Goal: Information Seeking & Learning: Learn about a topic

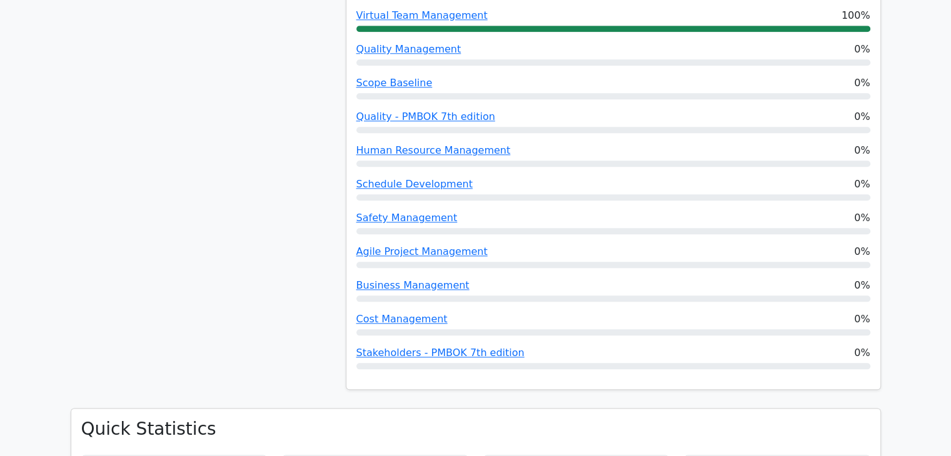
scroll to position [1688, 0]
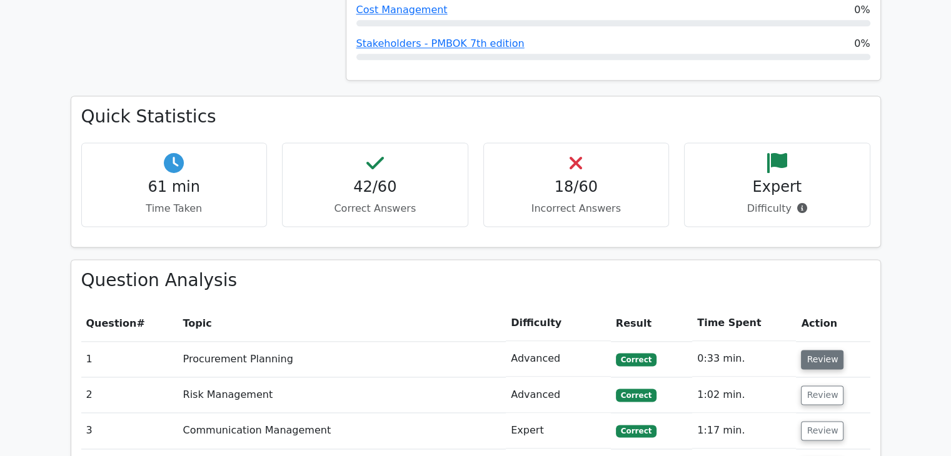
click at [825, 350] on button "Review" at bounding box center [822, 359] width 43 height 19
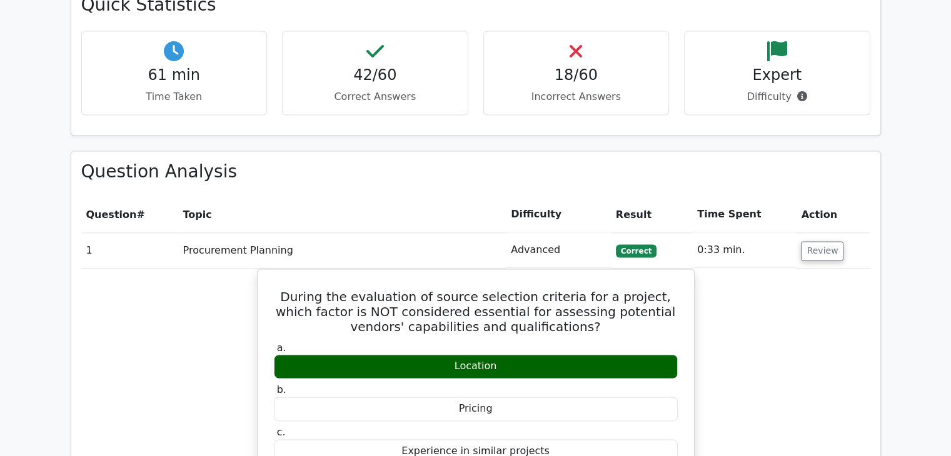
scroll to position [1813, 0]
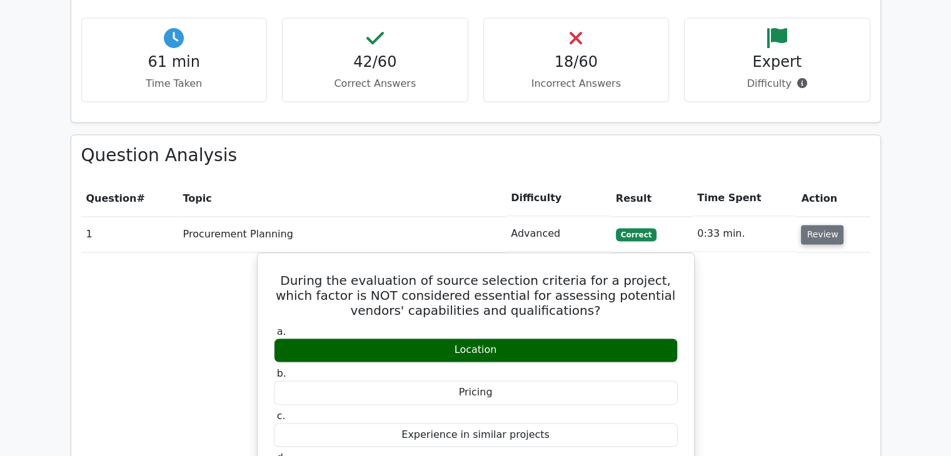
click at [808, 225] on button "Review" at bounding box center [822, 234] width 43 height 19
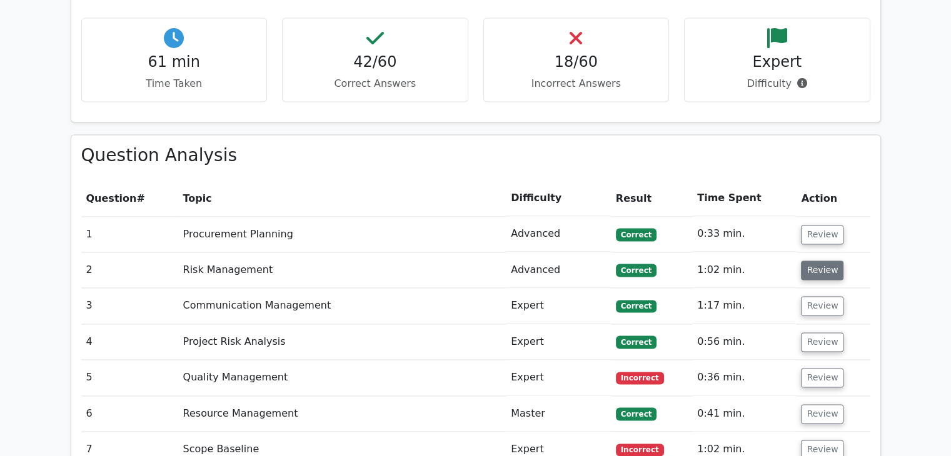
click at [818, 261] on button "Review" at bounding box center [822, 270] width 43 height 19
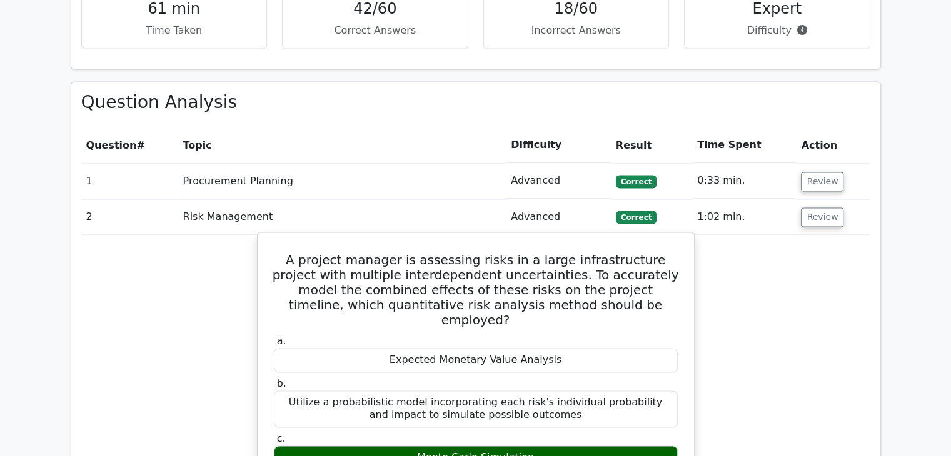
scroll to position [1938, 0]
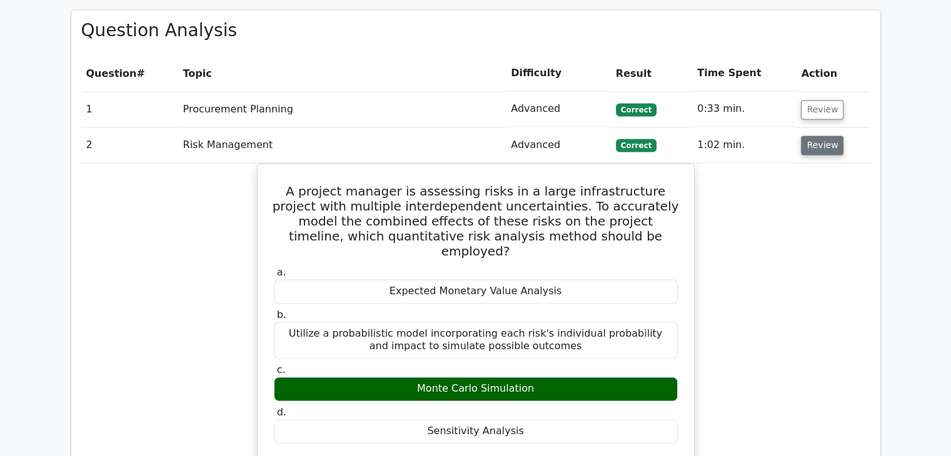
click at [816, 136] on button "Review" at bounding box center [822, 145] width 43 height 19
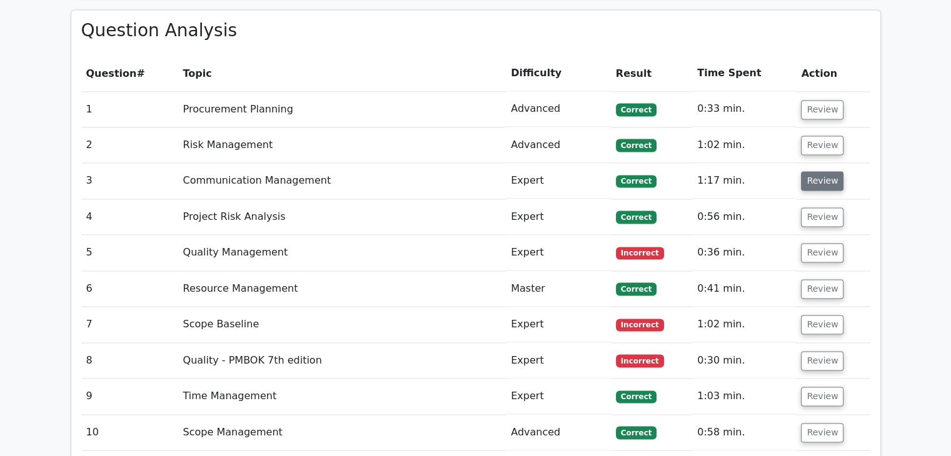
click at [820, 171] on button "Review" at bounding box center [822, 180] width 43 height 19
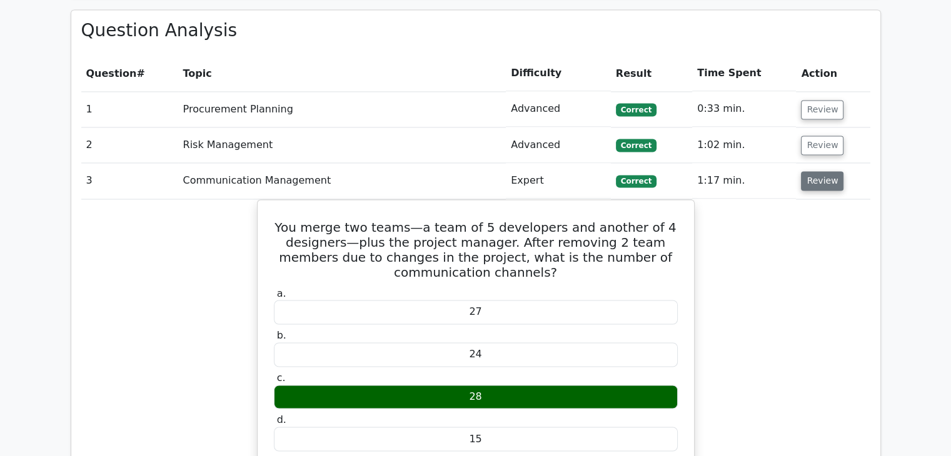
click at [816, 171] on button "Review" at bounding box center [822, 180] width 43 height 19
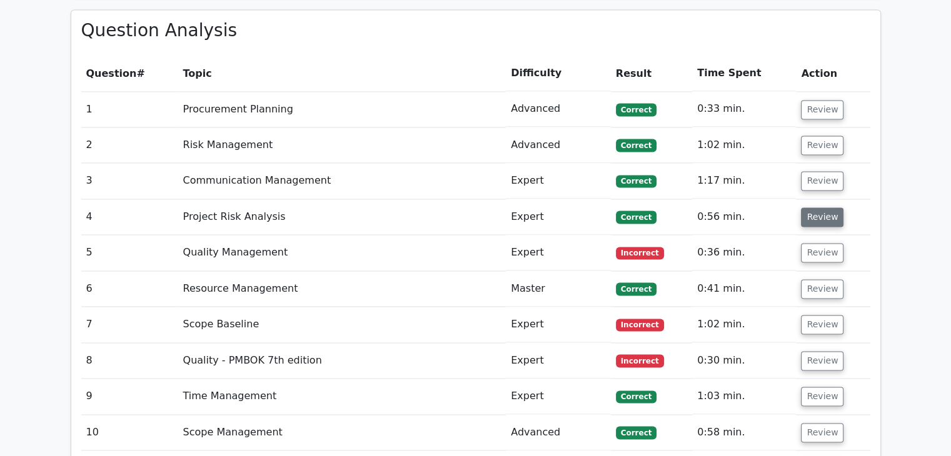
click at [820, 208] on button "Review" at bounding box center [822, 217] width 43 height 19
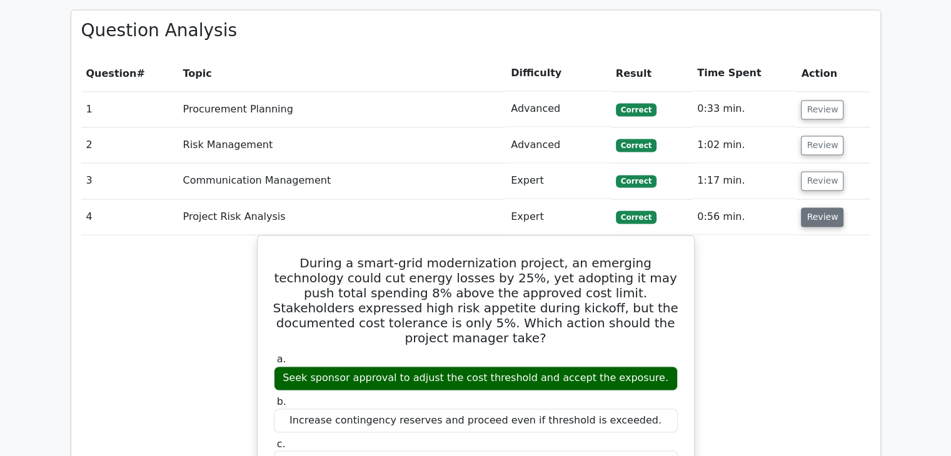
click at [826, 208] on button "Review" at bounding box center [822, 217] width 43 height 19
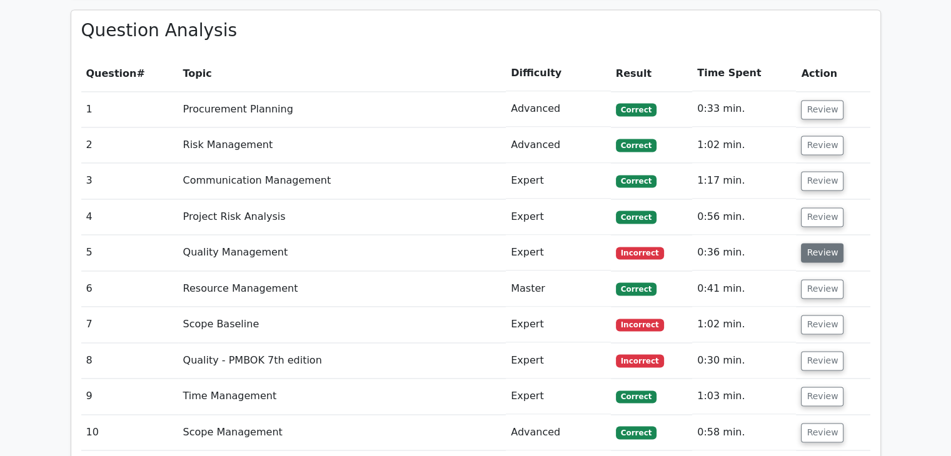
click at [813, 243] on button "Review" at bounding box center [822, 252] width 43 height 19
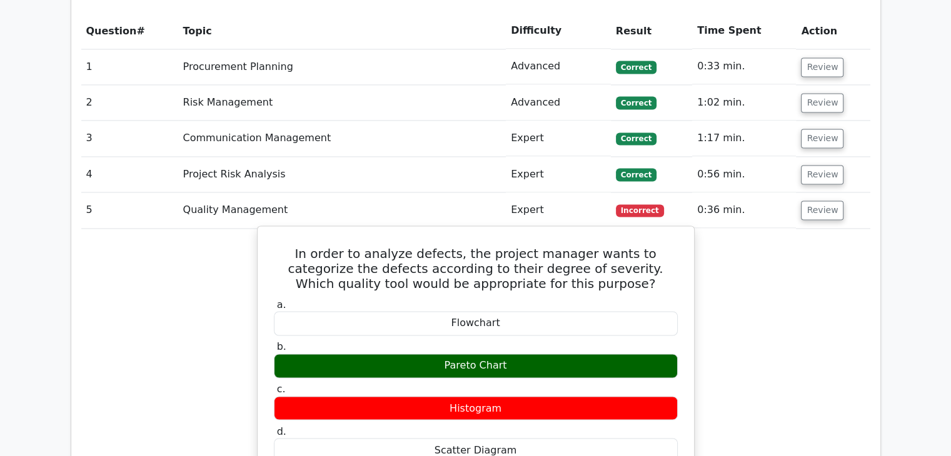
scroll to position [2001, 0]
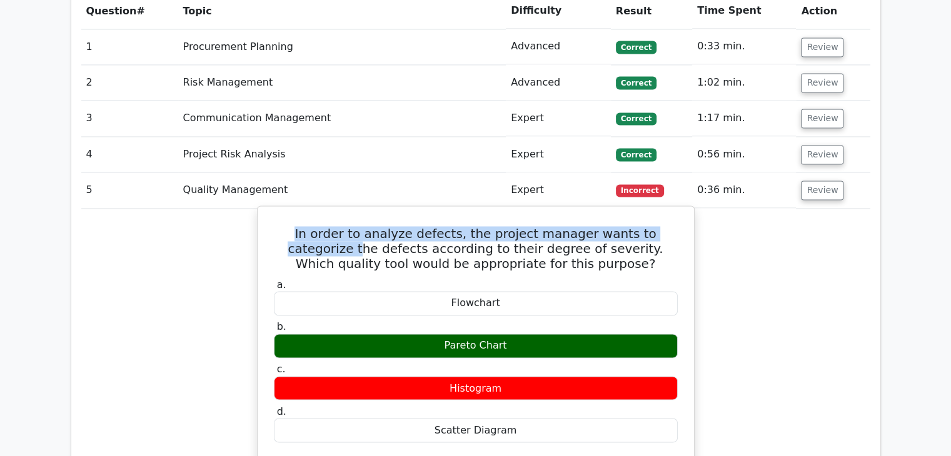
drag, startPoint x: 282, startPoint y: 172, endPoint x: 290, endPoint y: 189, distance: 19.3
click at [290, 226] on h5 "In order to analyze defects, the project manager wants to categorize the defect…" at bounding box center [476, 248] width 406 height 45
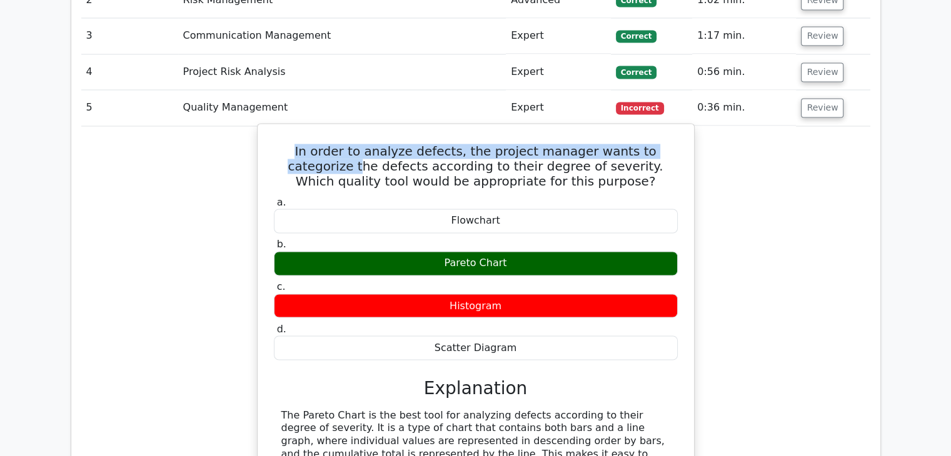
scroll to position [2063, 0]
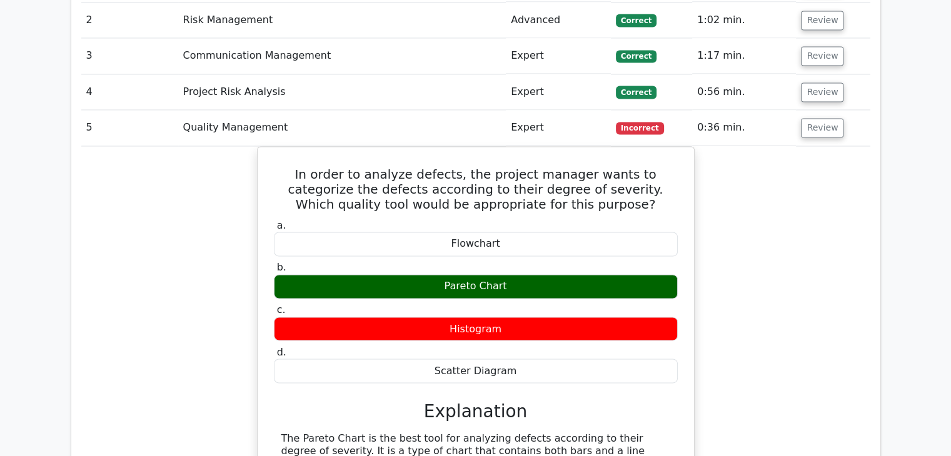
click at [813, 253] on div "In order to analyze defects, the project manager wants to categorize the defect…" at bounding box center [475, 406] width 789 height 521
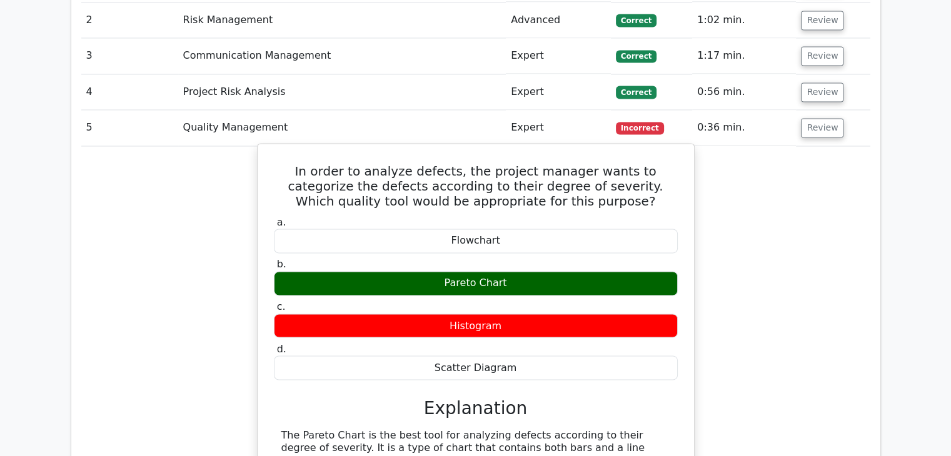
drag, startPoint x: 281, startPoint y: 109, endPoint x: 585, endPoint y: 292, distance: 354.8
click at [585, 292] on div "In order to analyze defects, the project manager wants to categorize the defect…" at bounding box center [476, 396] width 426 height 495
copy div "In order to analyze defects, the project manager wants to categorize the defect…"
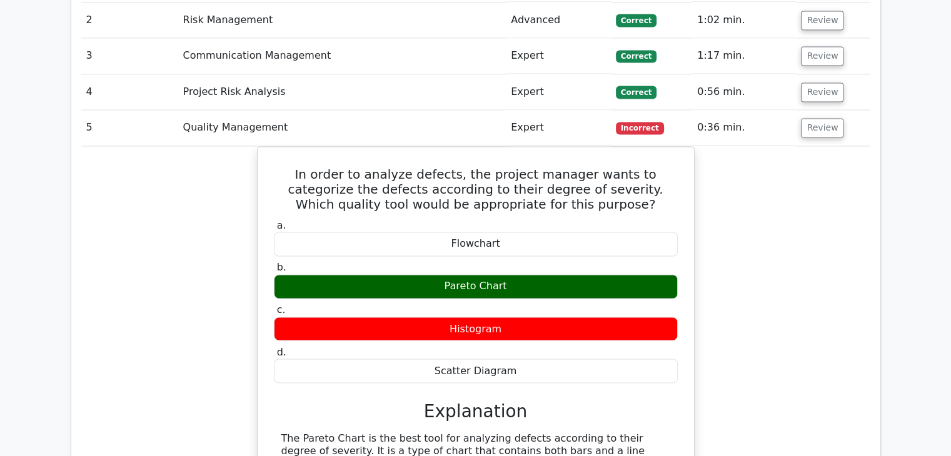
click at [821, 258] on div "In order to analyze defects, the project manager wants to categorize the defect…" at bounding box center [475, 406] width 789 height 521
click at [816, 251] on div "In order to analyze defects, the project manager wants to categorize the defect…" at bounding box center [475, 406] width 789 height 521
click at [804, 229] on div "In order to analyze defects, the project manager wants to categorize the defect…" at bounding box center [475, 406] width 789 height 521
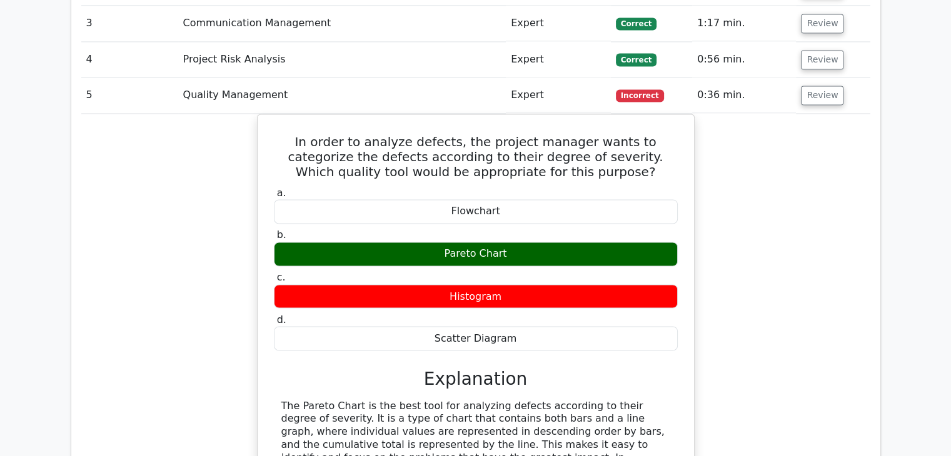
scroll to position [2188, 0]
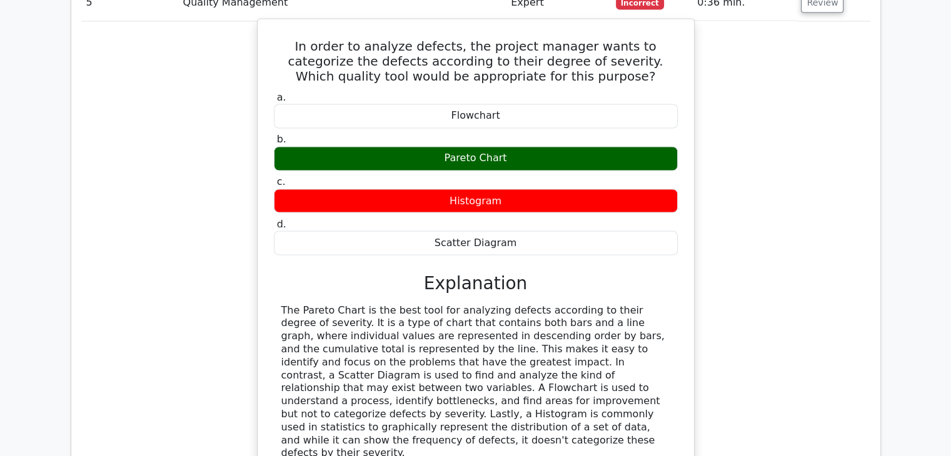
drag, startPoint x: 599, startPoint y: 366, endPoint x: 548, endPoint y: 370, distance: 51.4
click at [548, 370] on div "The Pareto Chart is the best tool for analyzing defects according to their degr…" at bounding box center [476, 406] width 404 height 205
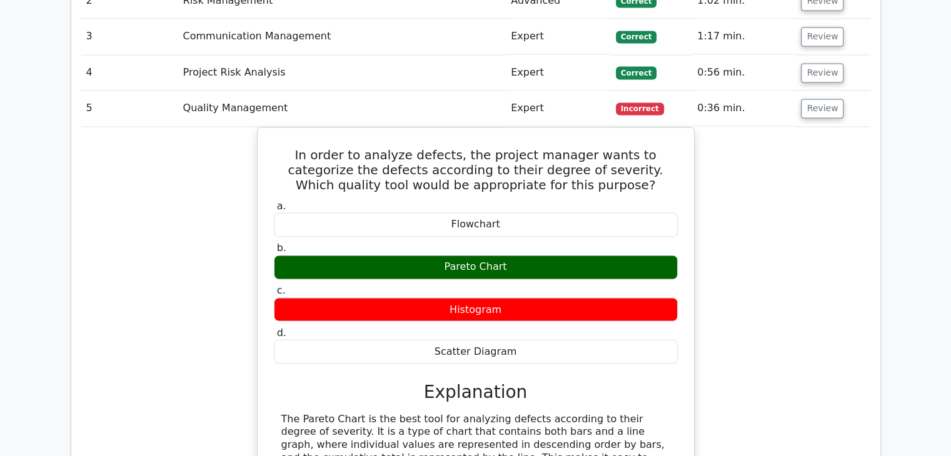
scroll to position [2063, 0]
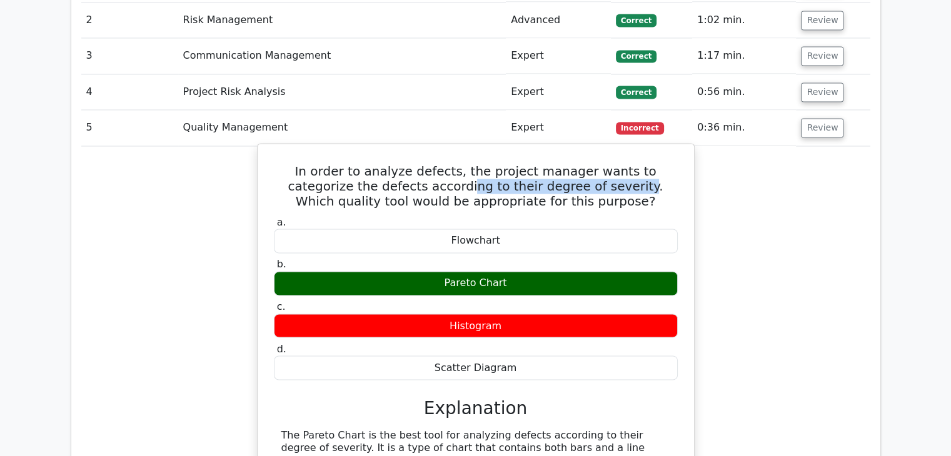
drag, startPoint x: 555, startPoint y: 126, endPoint x: 390, endPoint y: 131, distance: 165.1
click at [390, 164] on h5 "In order to analyze defects, the project manager wants to categorize the defect…" at bounding box center [476, 186] width 406 height 45
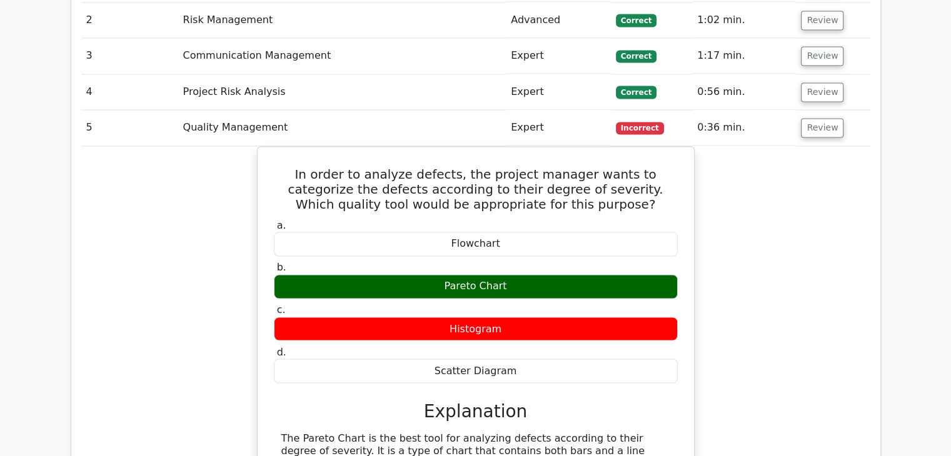
click at [824, 201] on div "In order to analyze defects, the project manager wants to categorize the defect…" at bounding box center [475, 406] width 789 height 521
click at [825, 118] on button "Review" at bounding box center [822, 127] width 43 height 19
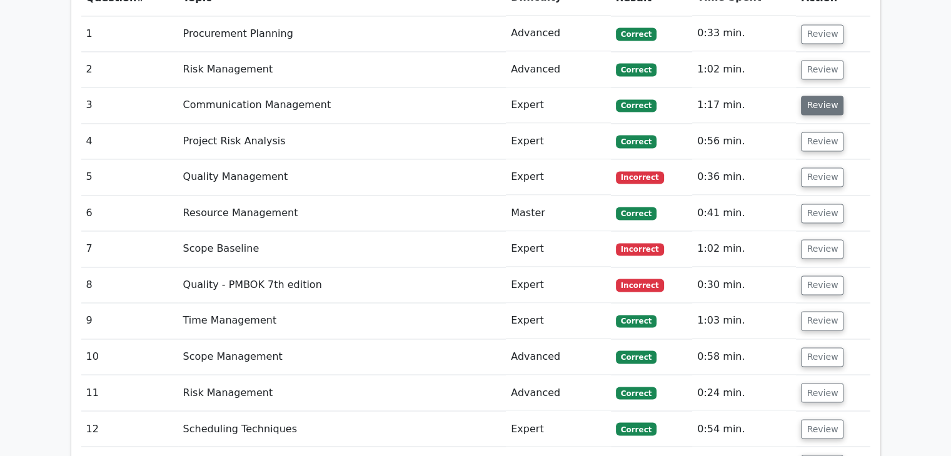
scroll to position [2001, 0]
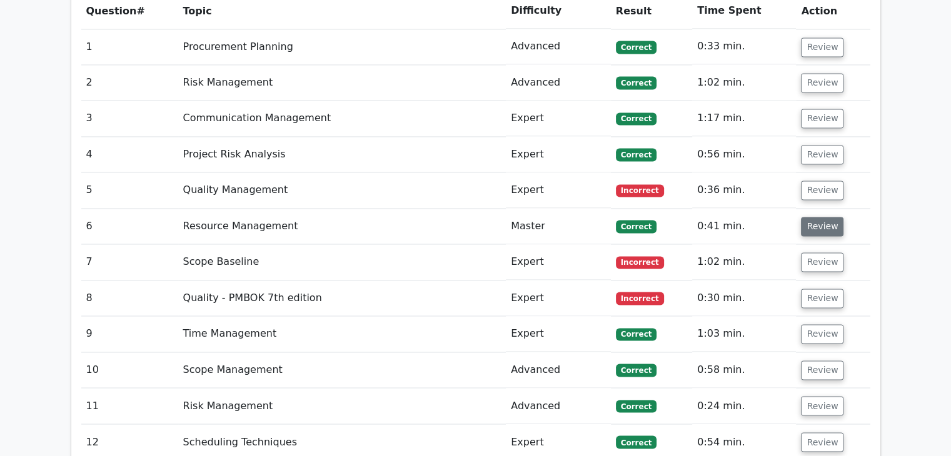
click at [816, 217] on button "Review" at bounding box center [822, 226] width 43 height 19
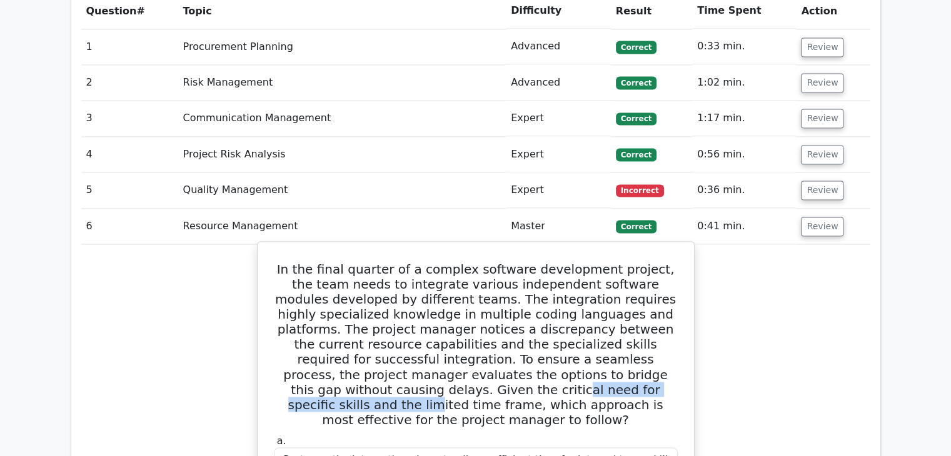
drag, startPoint x: 394, startPoint y: 334, endPoint x: 536, endPoint y: 326, distance: 142.8
click at [536, 326] on h5 "In the final quarter of a complex software development project, the team needs …" at bounding box center [476, 344] width 406 height 165
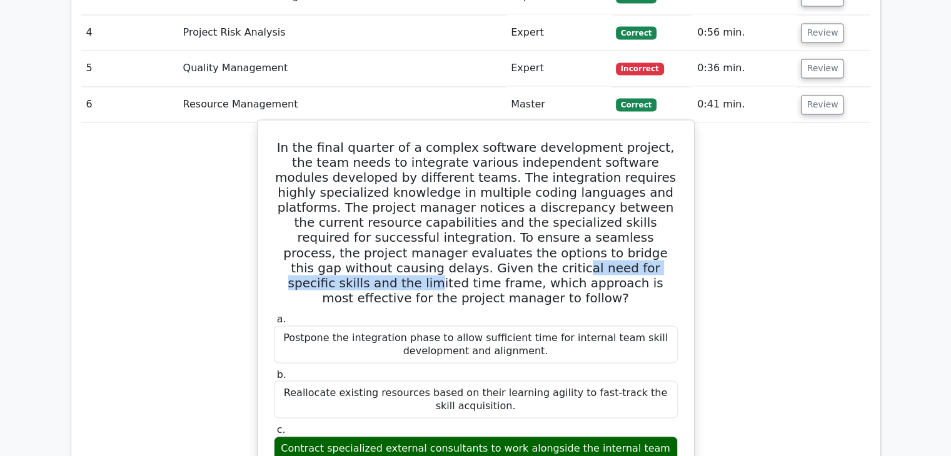
scroll to position [2126, 0]
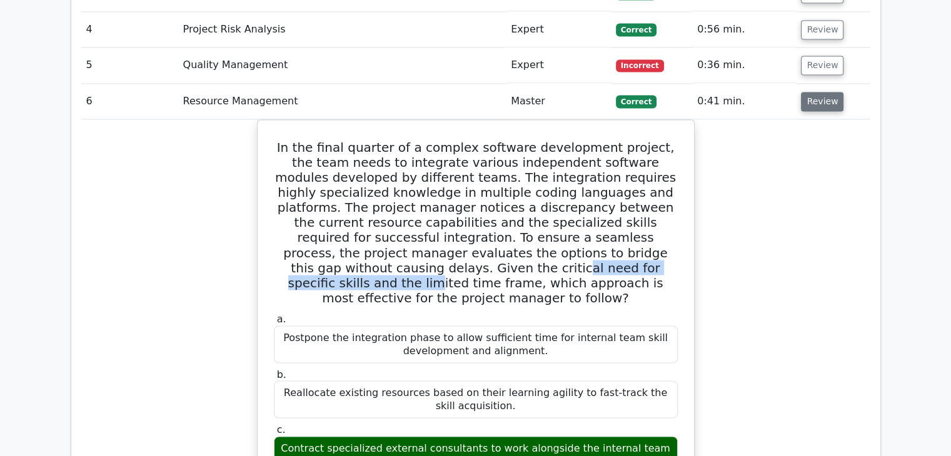
click at [814, 92] on button "Review" at bounding box center [822, 101] width 43 height 19
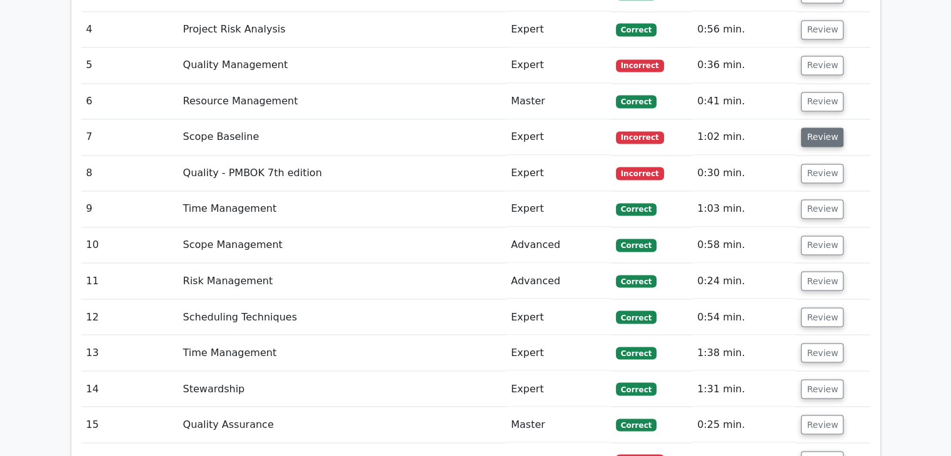
click at [819, 128] on button "Review" at bounding box center [822, 137] width 43 height 19
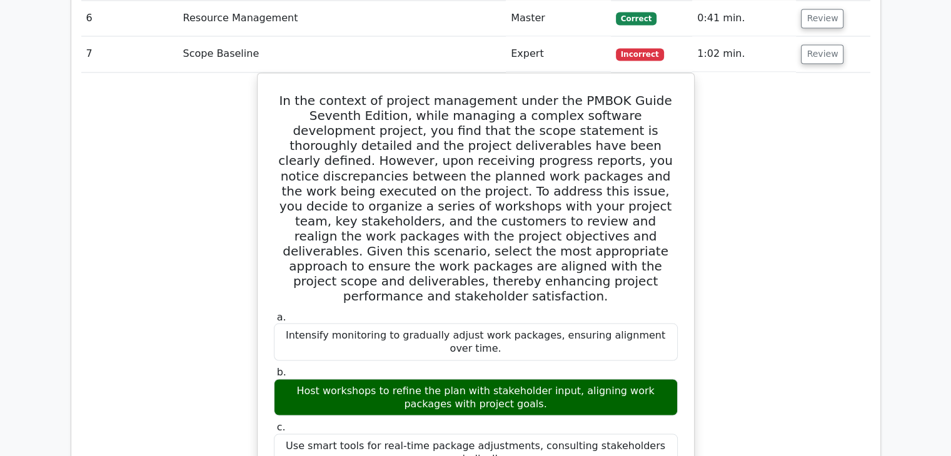
scroll to position [2188, 0]
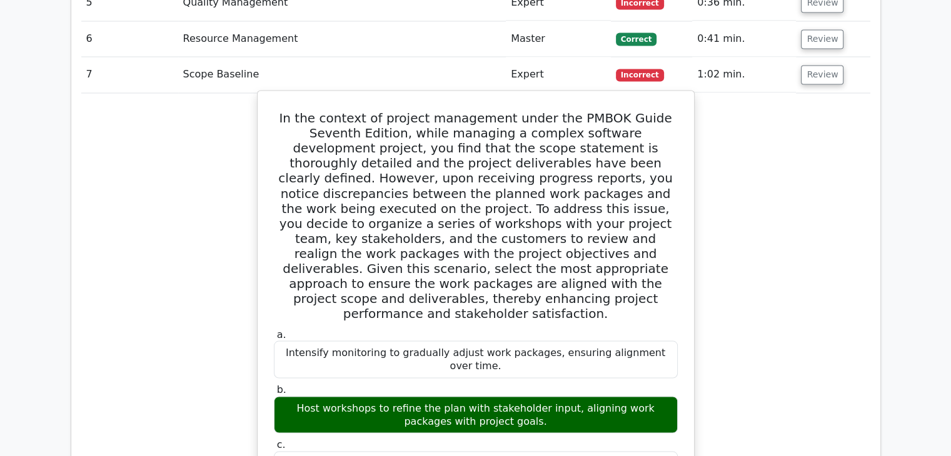
click at [351, 140] on h5 "In the context of project management under the PMBOK Guide Seventh Edition, whi…" at bounding box center [476, 216] width 406 height 210
drag, startPoint x: 524, startPoint y: 220, endPoint x: 658, endPoint y: 240, distance: 135.3
click at [676, 238] on div "In the context of project management under the PMBOK Guide Seventh Edition, whi…" at bounding box center [476, 439] width 426 height 686
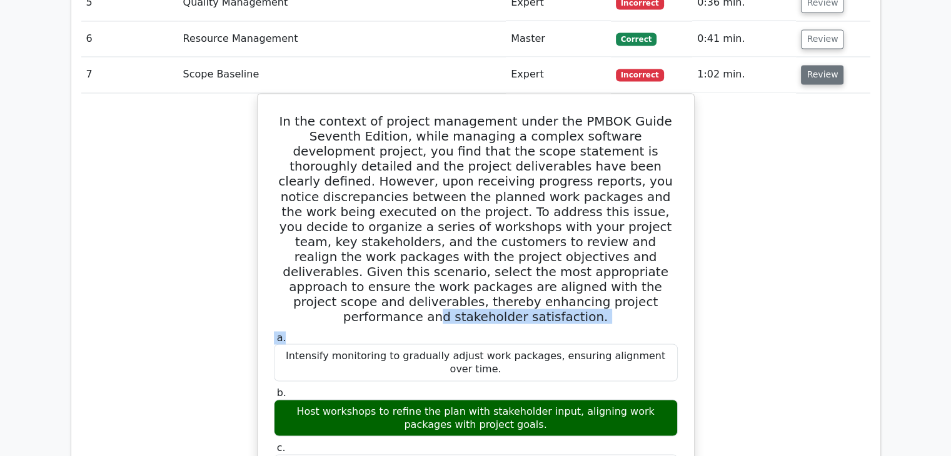
click at [826, 65] on button "Review" at bounding box center [822, 74] width 43 height 19
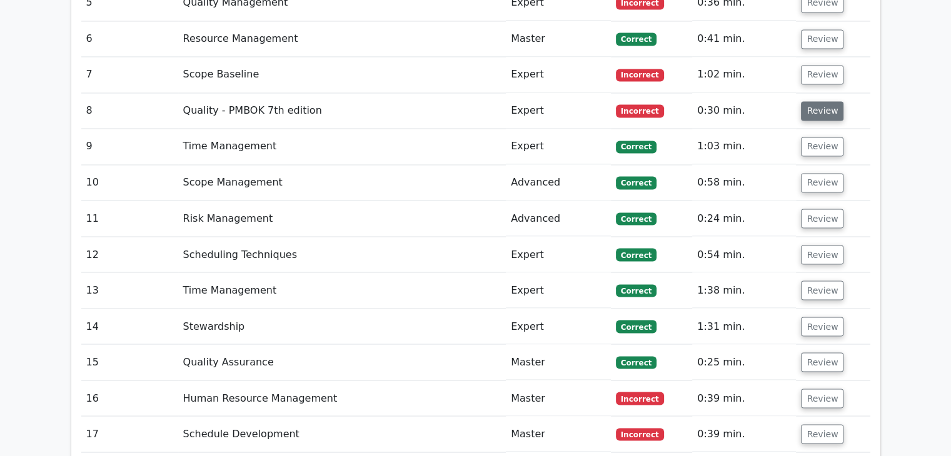
click at [815, 101] on button "Review" at bounding box center [822, 110] width 43 height 19
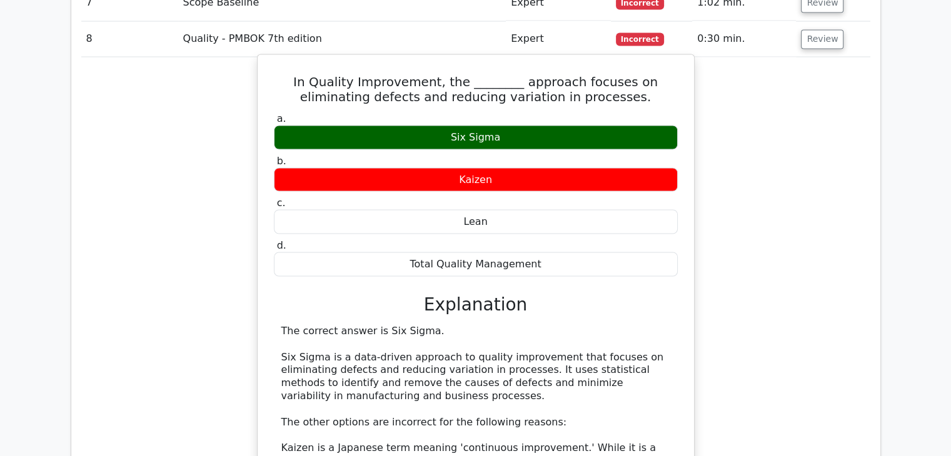
scroll to position [2126, 0]
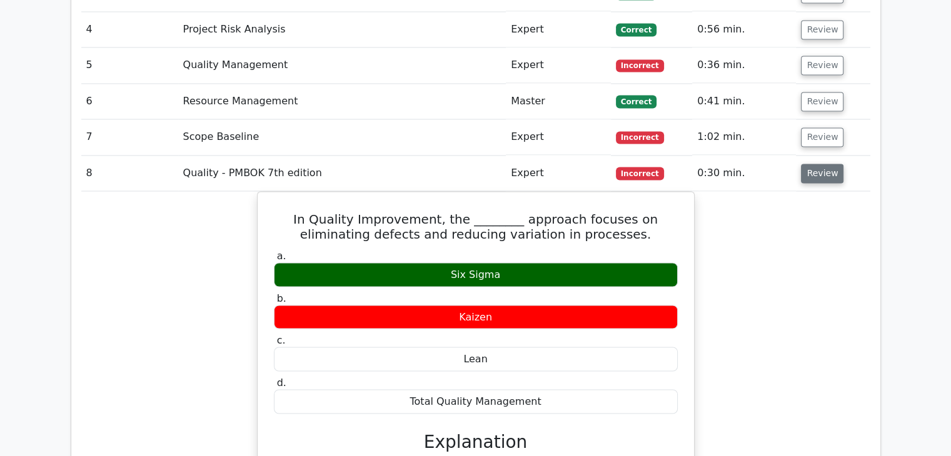
click at [831, 164] on button "Review" at bounding box center [822, 173] width 43 height 19
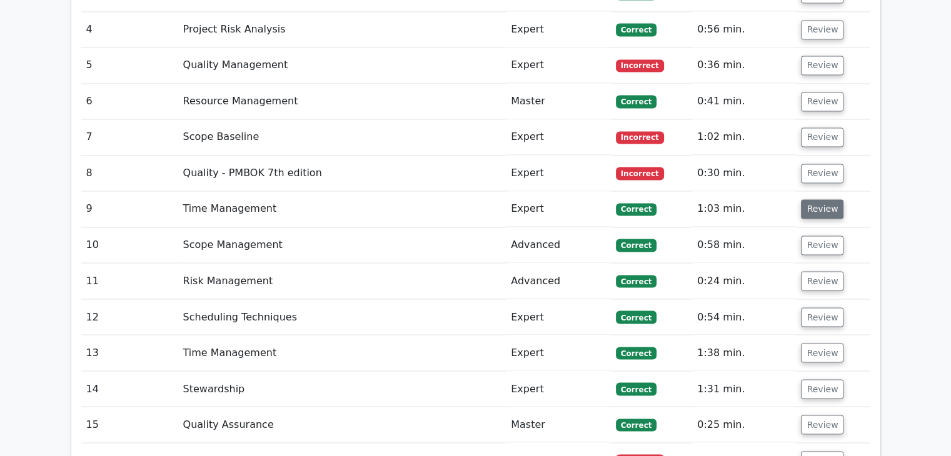
click at [816, 199] on button "Review" at bounding box center [822, 208] width 43 height 19
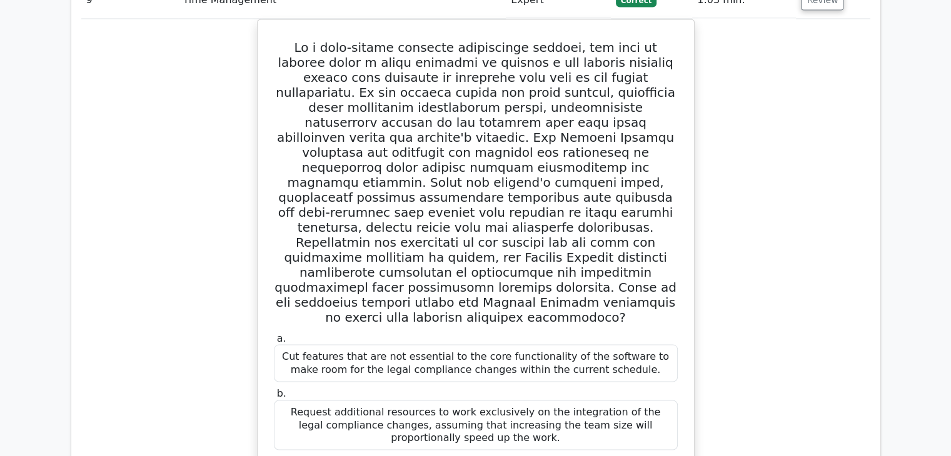
scroll to position [2188, 0]
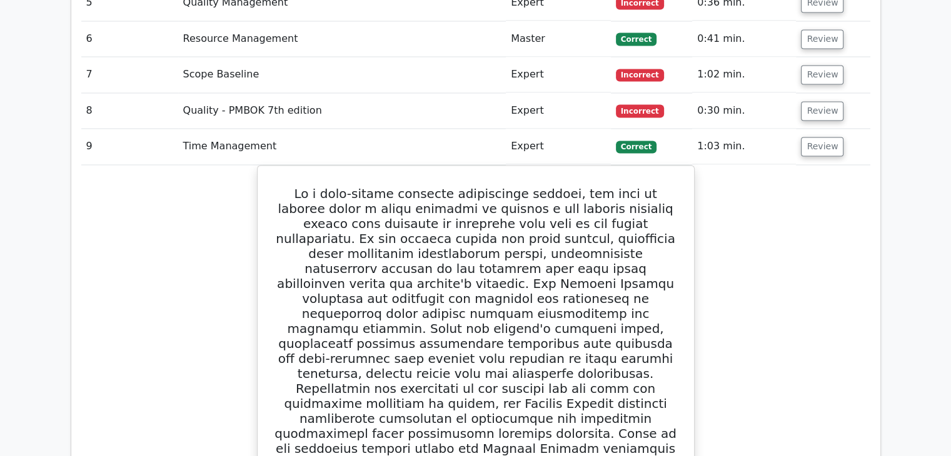
click at [825, 129] on td "Review" at bounding box center [833, 147] width 74 height 36
click at [820, 137] on button "Review" at bounding box center [822, 146] width 43 height 19
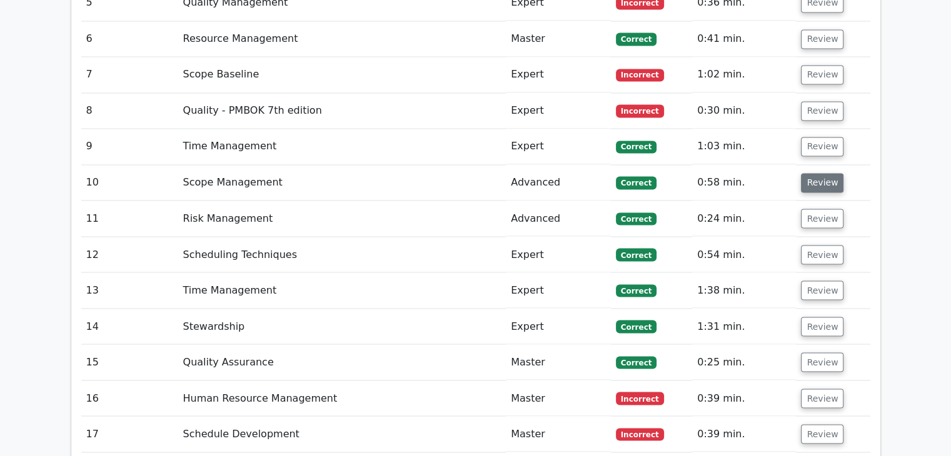
click at [813, 173] on button "Review" at bounding box center [822, 182] width 43 height 19
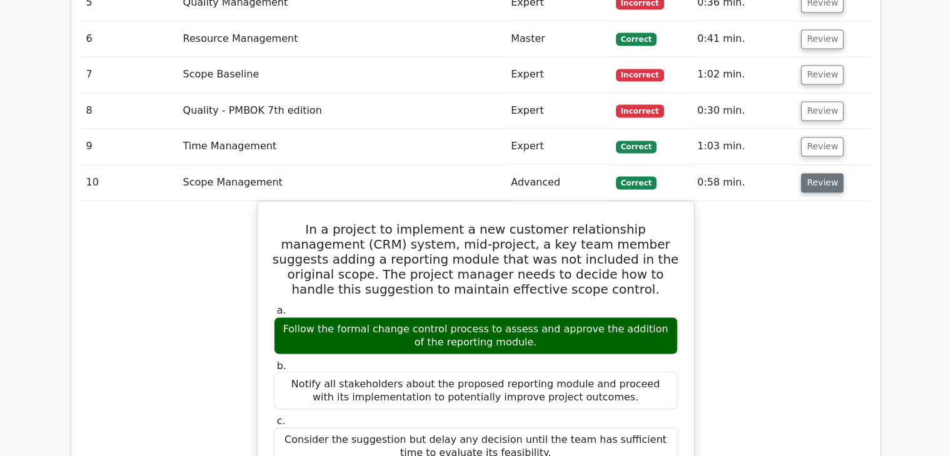
click at [819, 173] on button "Review" at bounding box center [822, 182] width 43 height 19
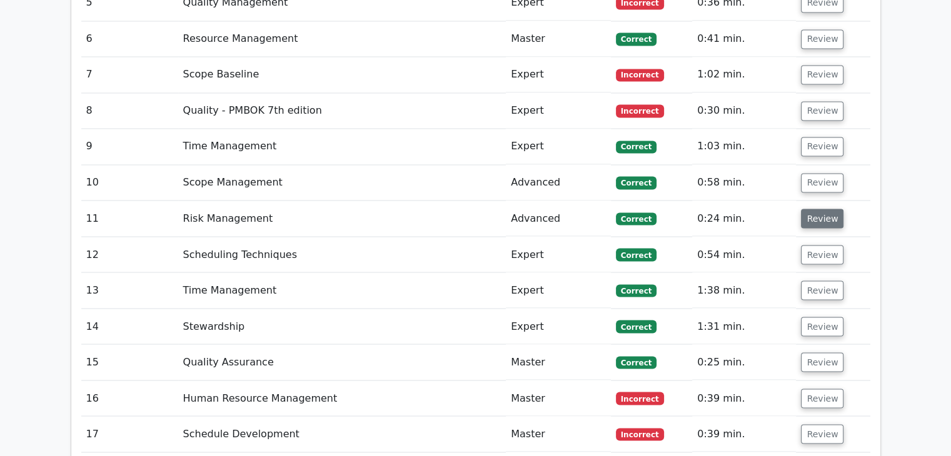
click at [813, 209] on button "Review" at bounding box center [822, 218] width 43 height 19
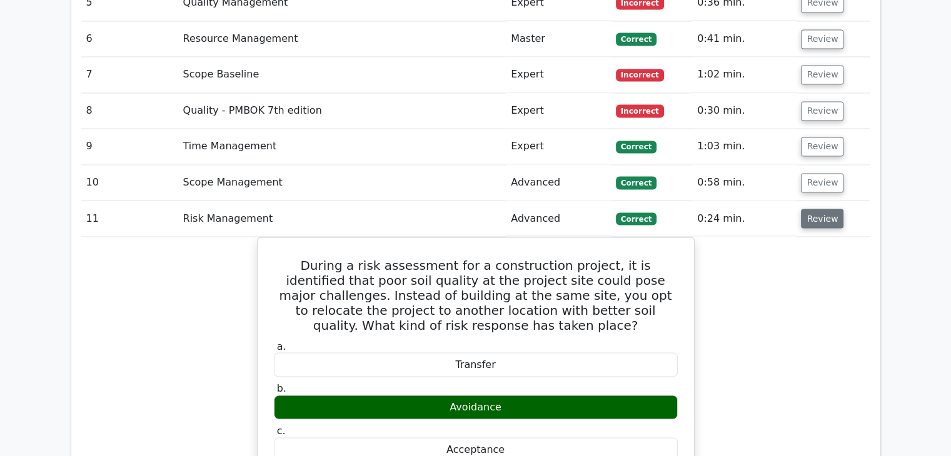
click at [813, 209] on button "Review" at bounding box center [822, 218] width 43 height 19
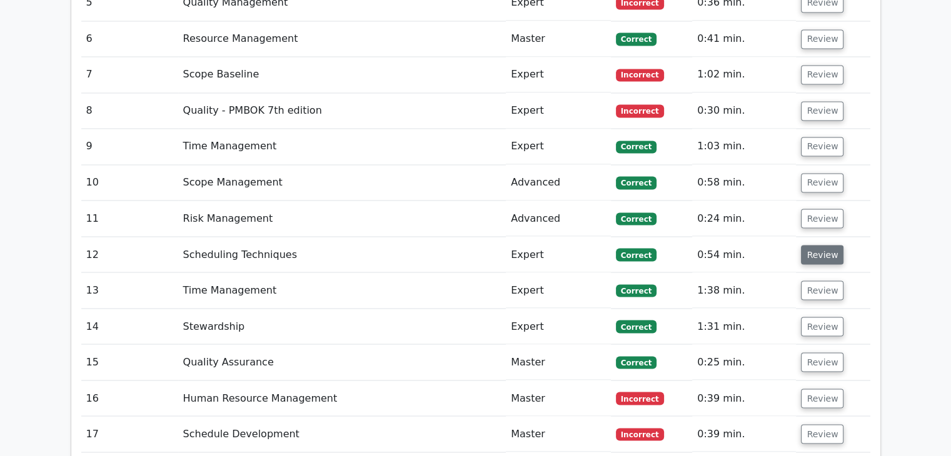
click at [822, 245] on button "Review" at bounding box center [822, 254] width 43 height 19
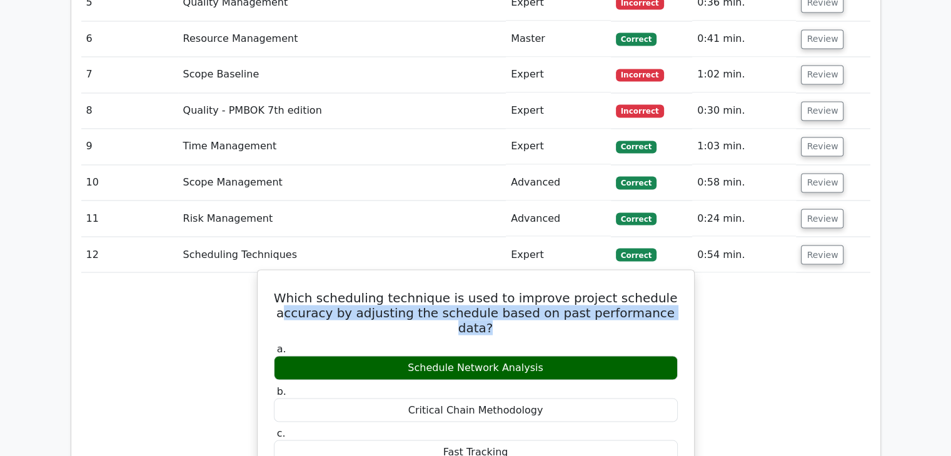
drag, startPoint x: 285, startPoint y: 256, endPoint x: 666, endPoint y: 261, distance: 381.4
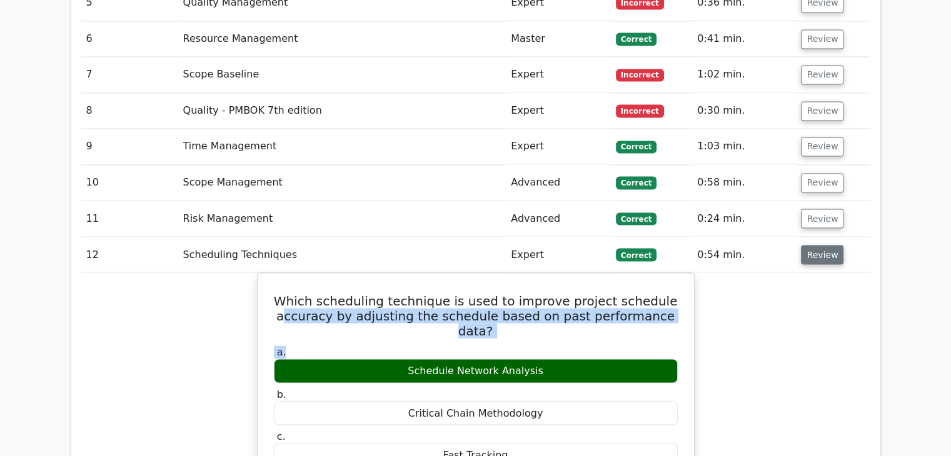
click at [826, 245] on button "Review" at bounding box center [822, 254] width 43 height 19
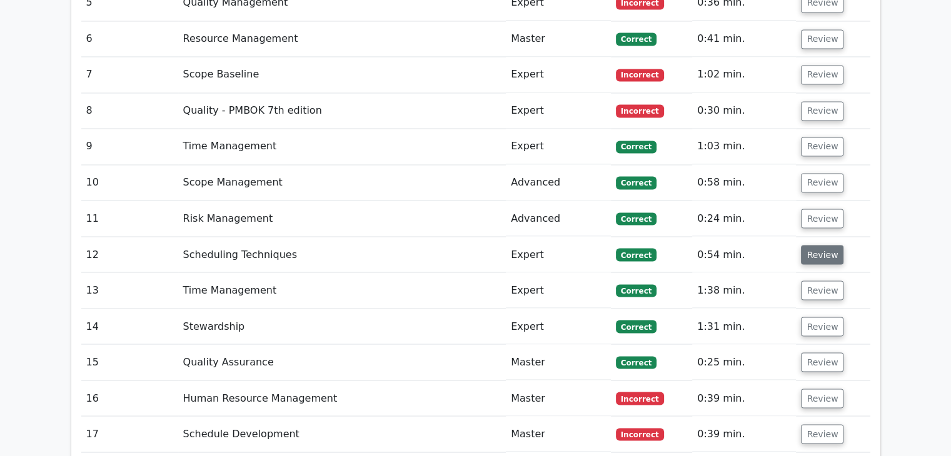
click at [820, 245] on button "Review" at bounding box center [822, 254] width 43 height 19
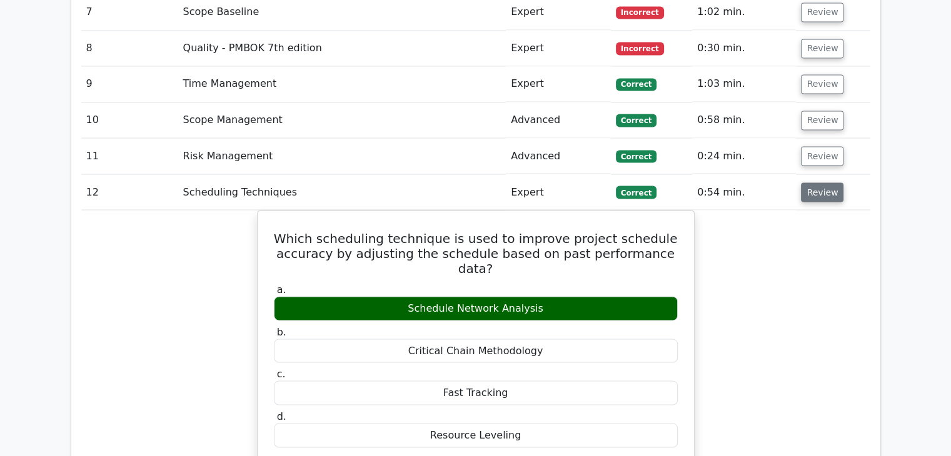
click at [817, 183] on button "Review" at bounding box center [822, 192] width 43 height 19
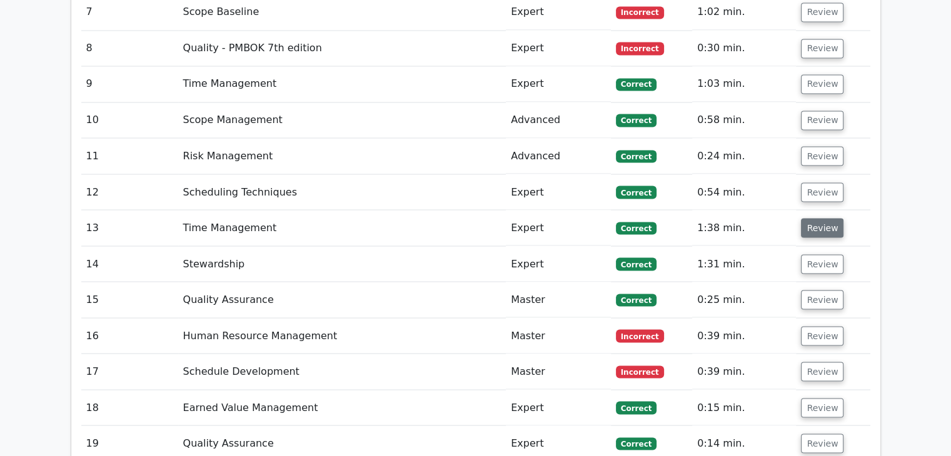
click at [820, 218] on button "Review" at bounding box center [822, 227] width 43 height 19
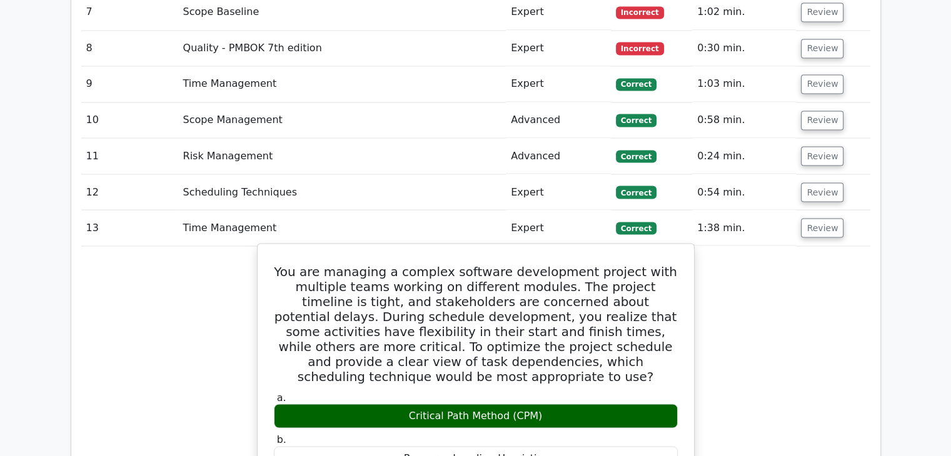
scroll to position [2313, 0]
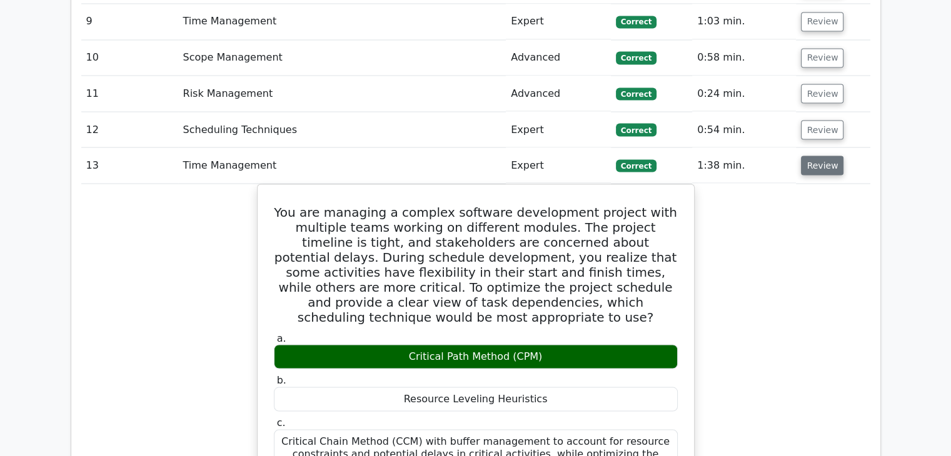
click at [825, 156] on button "Review" at bounding box center [822, 165] width 43 height 19
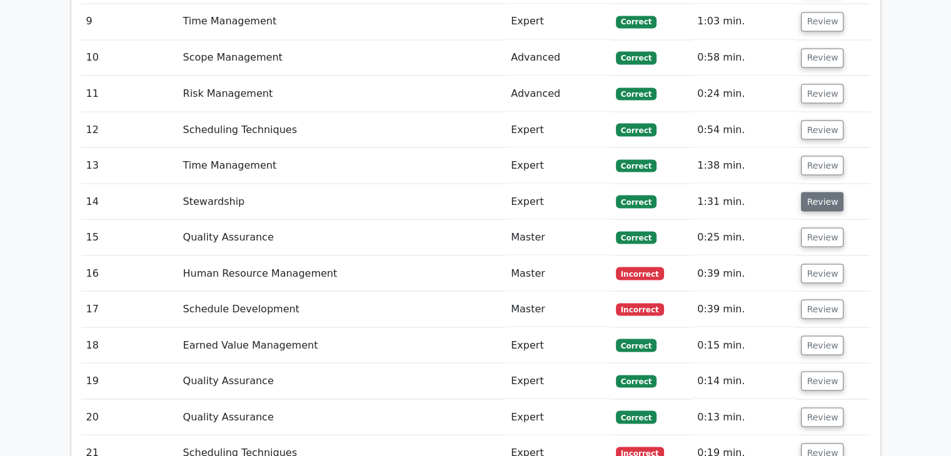
click at [825, 192] on button "Review" at bounding box center [822, 201] width 43 height 19
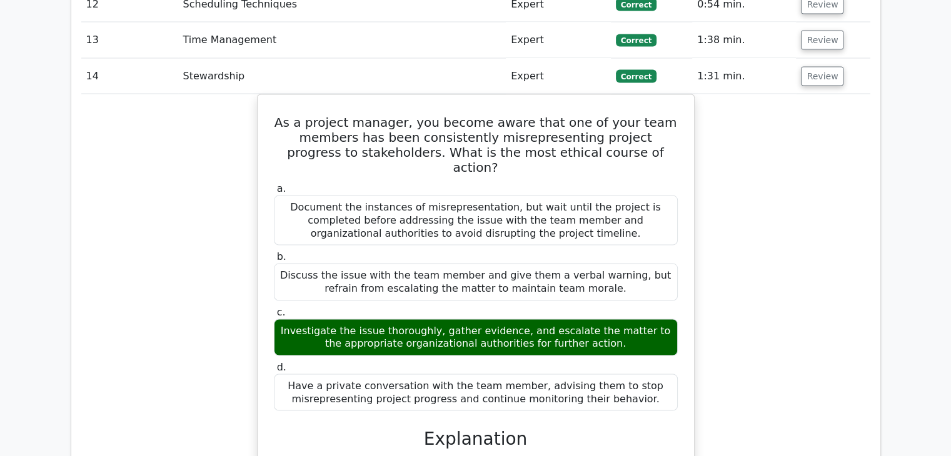
scroll to position [2251, 0]
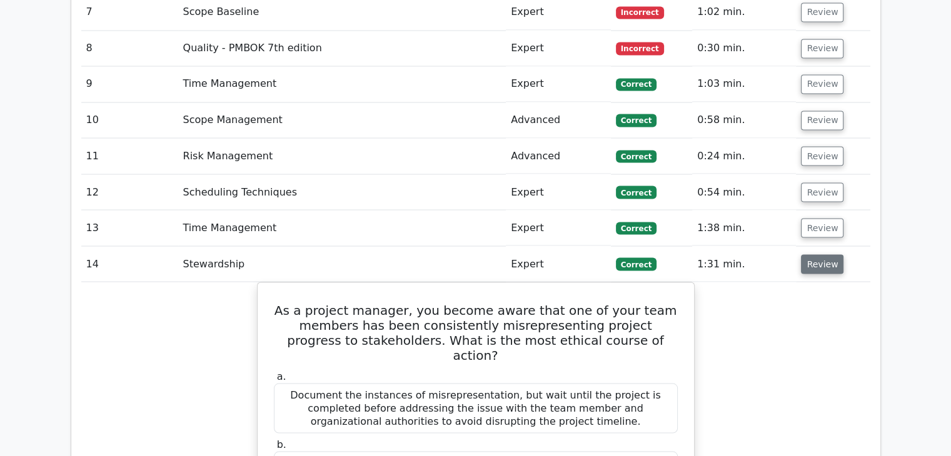
click at [815, 254] on button "Review" at bounding box center [822, 263] width 43 height 19
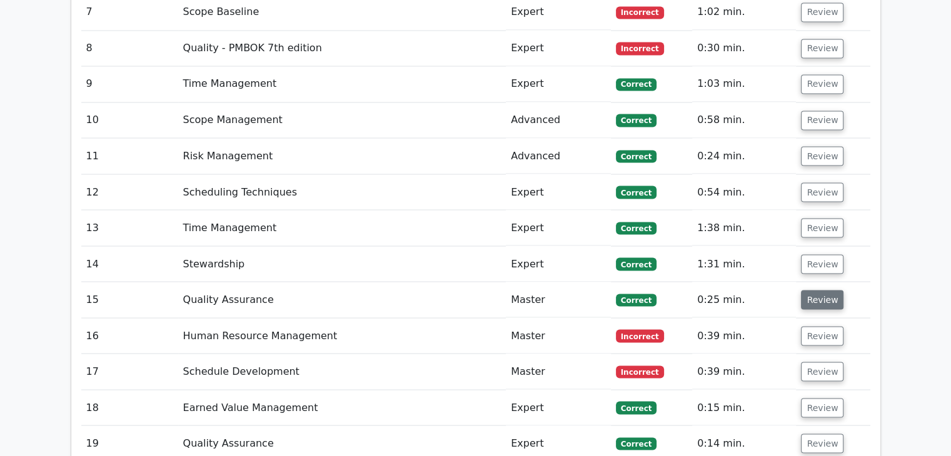
click at [822, 290] on button "Review" at bounding box center [822, 299] width 43 height 19
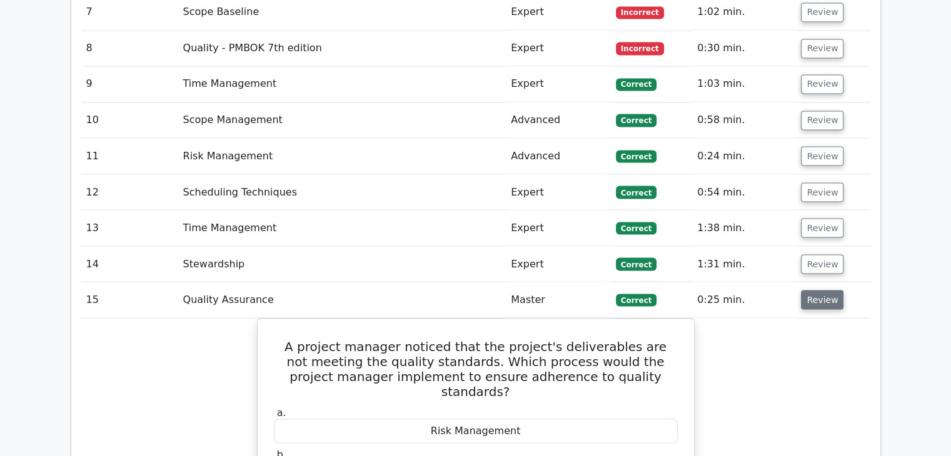
click at [822, 290] on button "Review" at bounding box center [822, 299] width 43 height 19
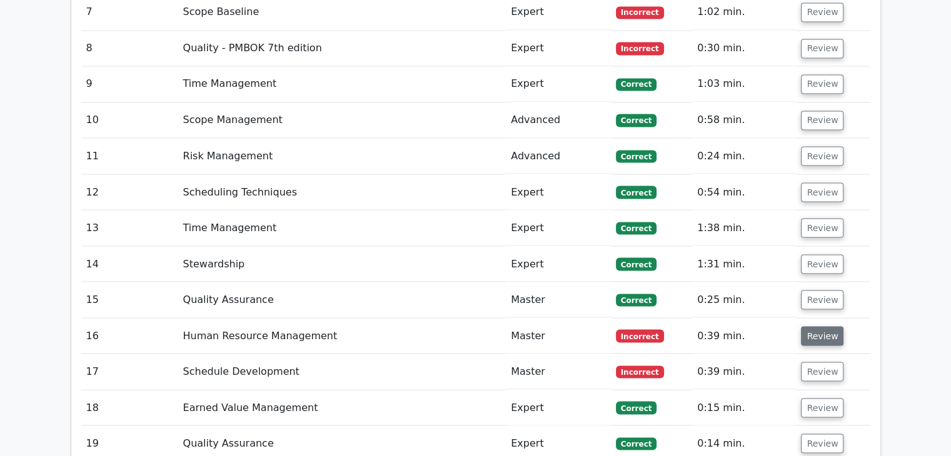
click at [820, 326] on button "Review" at bounding box center [822, 335] width 43 height 19
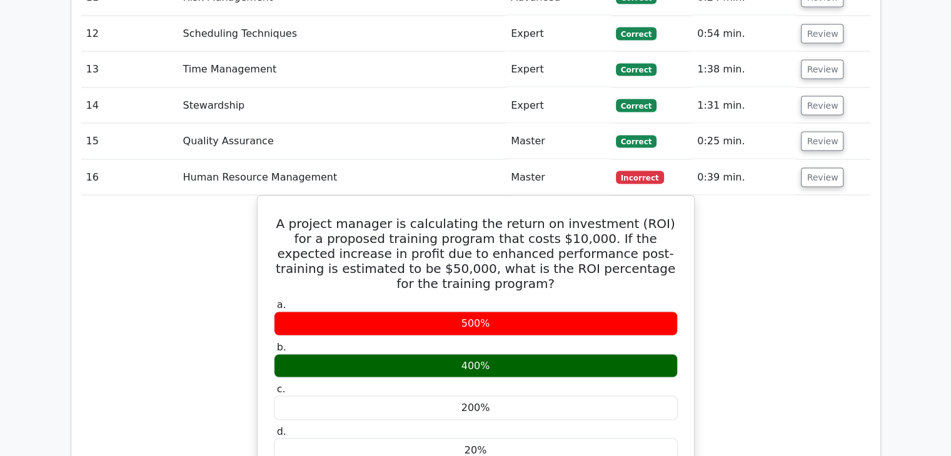
scroll to position [2376, 0]
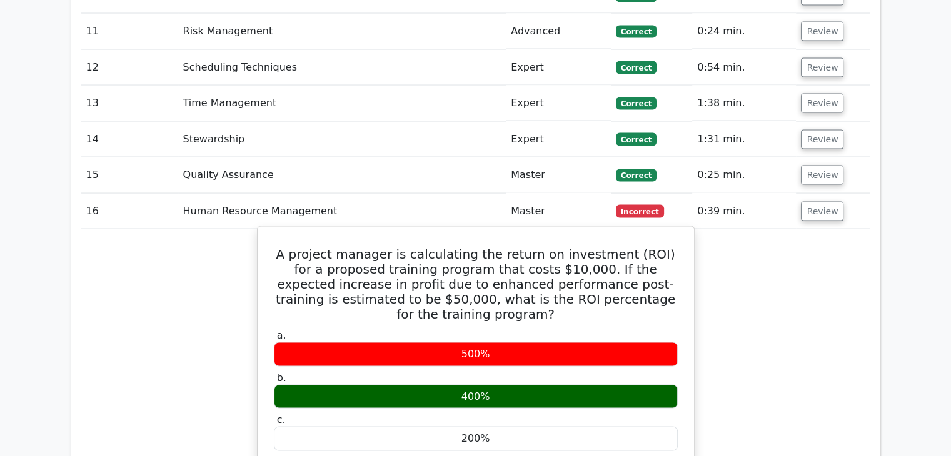
drag, startPoint x: 284, startPoint y: 190, endPoint x: 621, endPoint y: 400, distance: 396.5
copy div "A project manager is calculating the return on investment (ROI) for a proposed …"
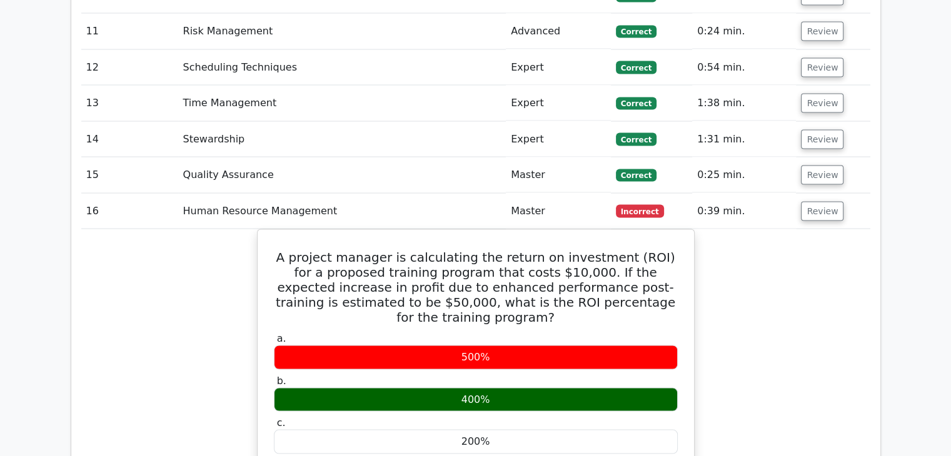
click at [820, 201] on button "Review" at bounding box center [822, 210] width 43 height 19
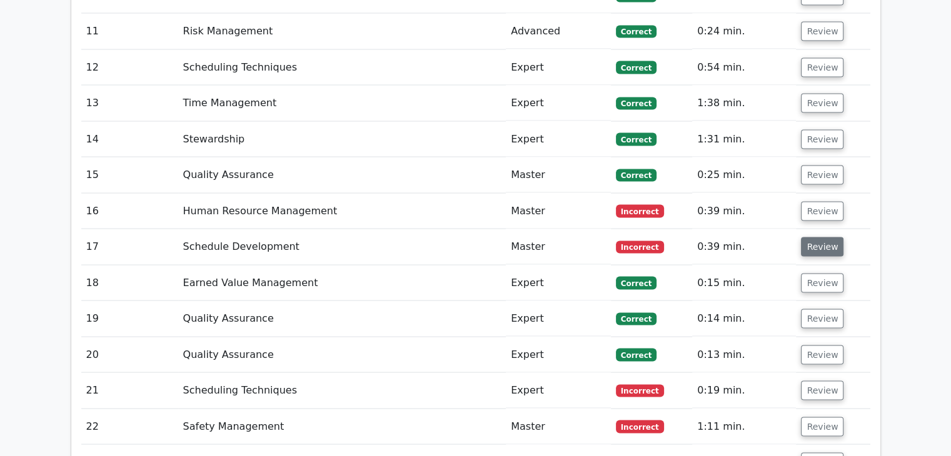
click at [813, 237] on button "Review" at bounding box center [822, 246] width 43 height 19
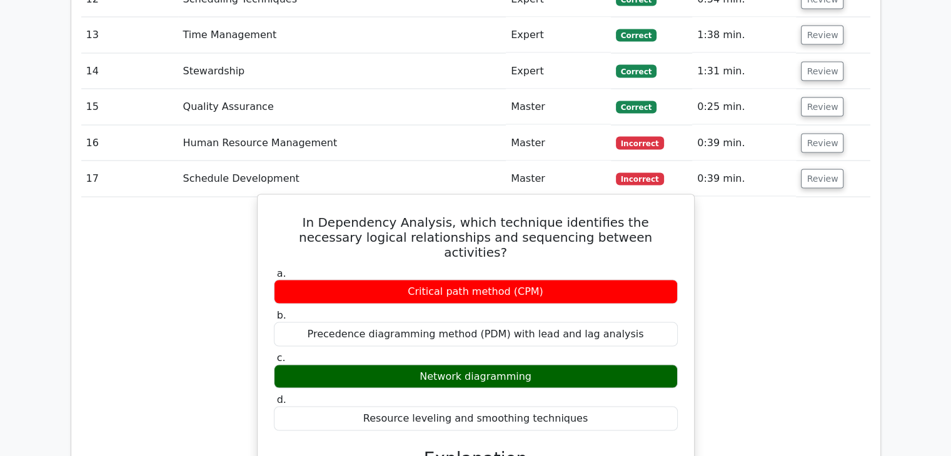
scroll to position [2313, 0]
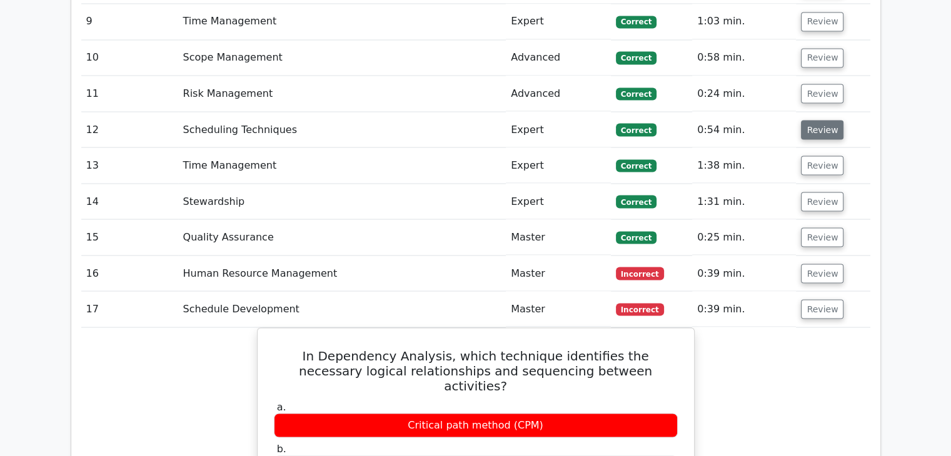
click at [822, 120] on button "Review" at bounding box center [822, 129] width 43 height 19
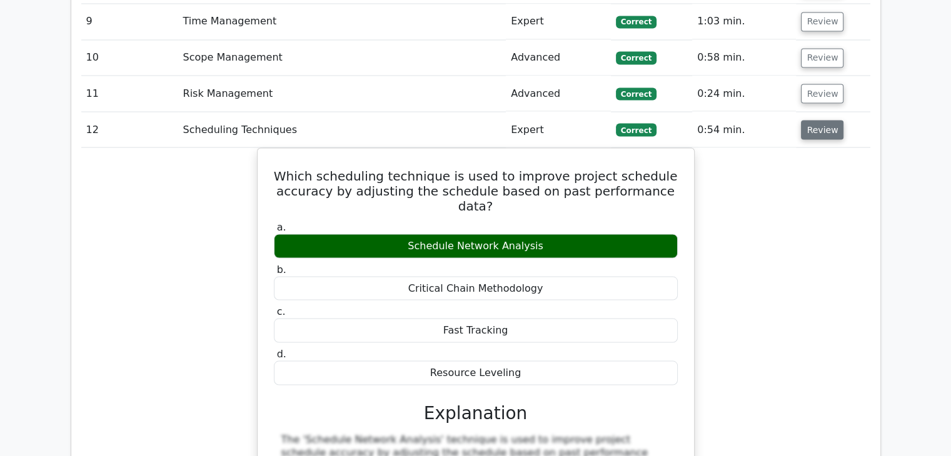
click at [828, 120] on button "Review" at bounding box center [822, 129] width 43 height 19
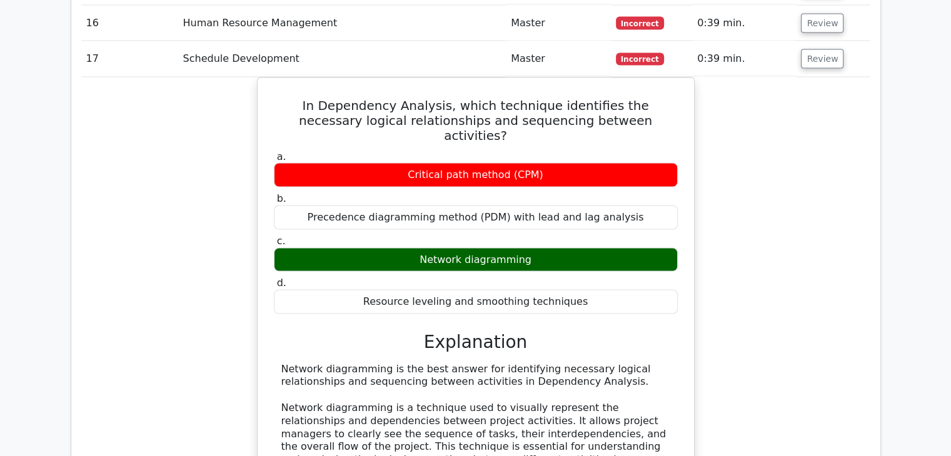
scroll to position [2438, 0]
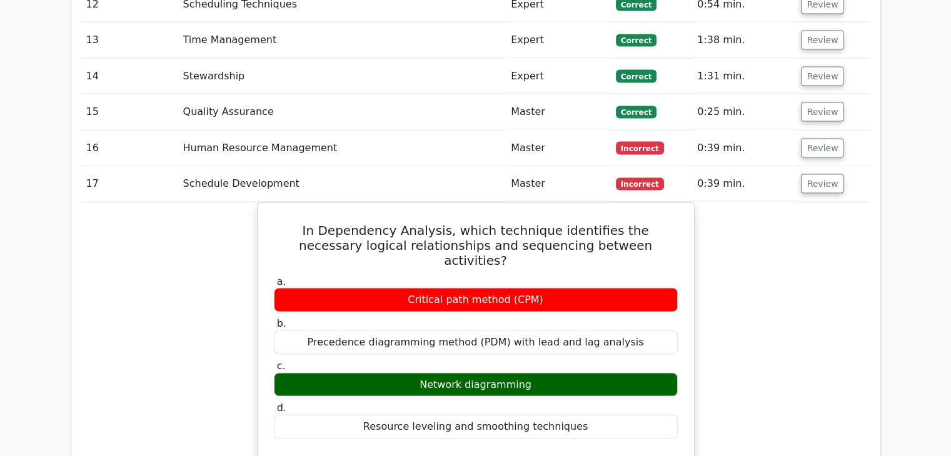
click at [823, 174] on button "Review" at bounding box center [822, 183] width 43 height 19
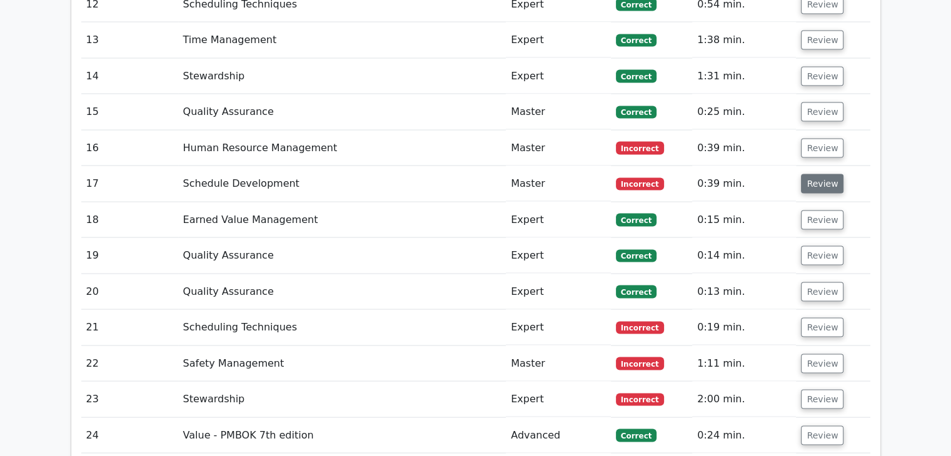
click at [823, 174] on button "Review" at bounding box center [822, 183] width 43 height 19
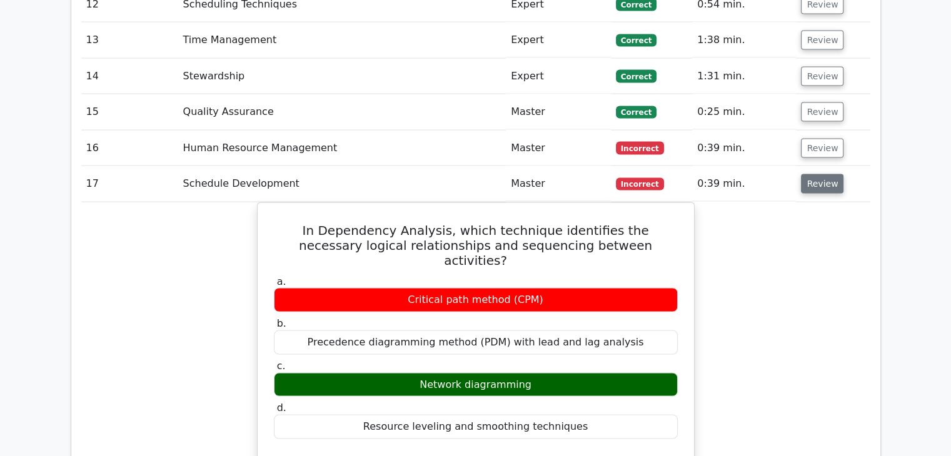
click at [823, 174] on button "Review" at bounding box center [822, 183] width 43 height 19
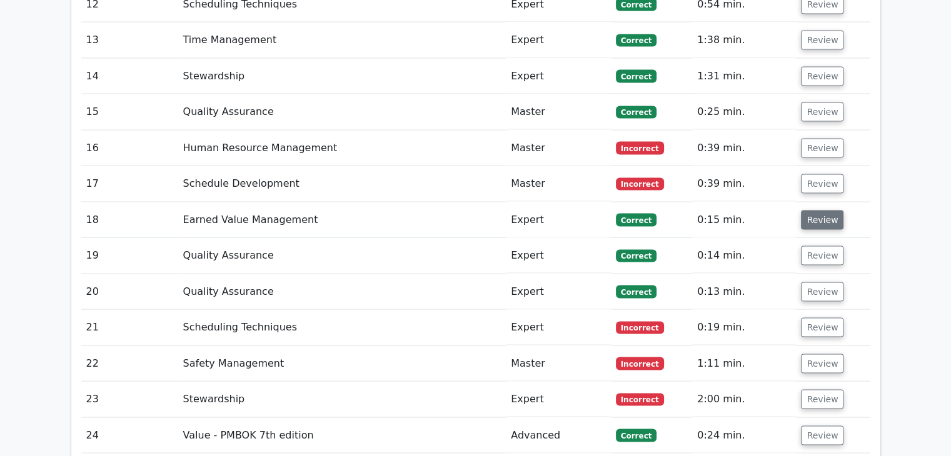
click at [825, 211] on button "Review" at bounding box center [822, 220] width 43 height 19
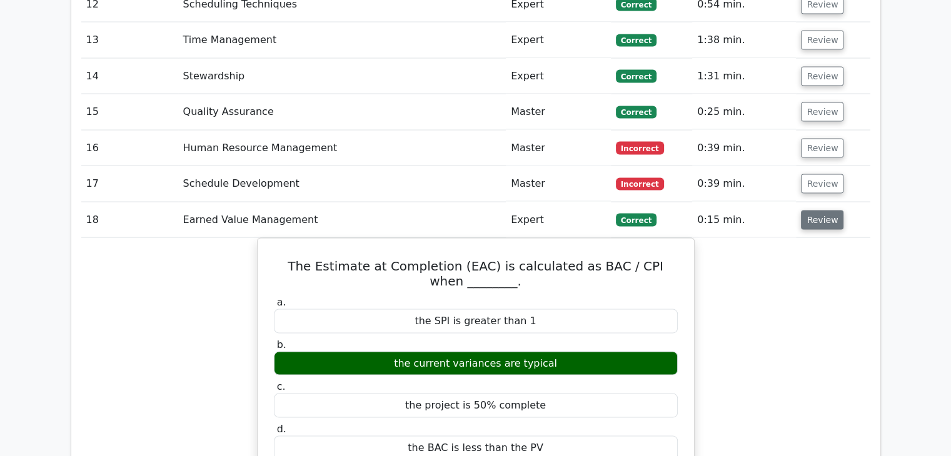
click at [825, 211] on button "Review" at bounding box center [822, 220] width 43 height 19
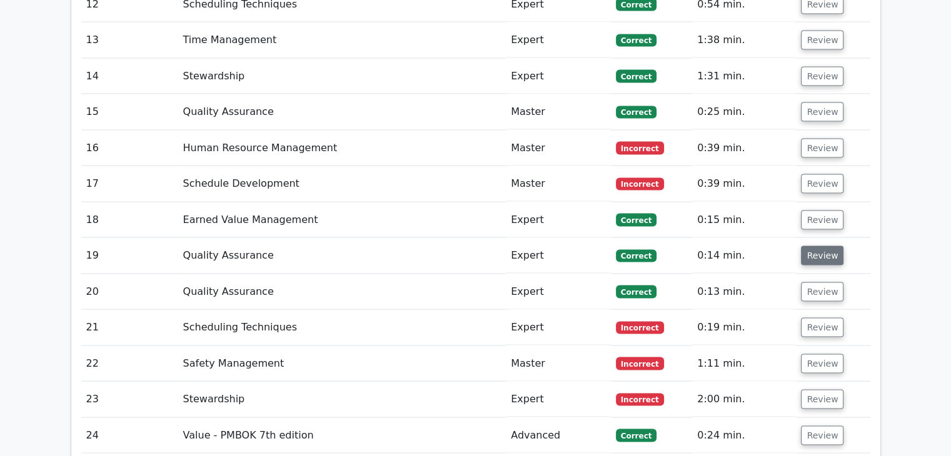
click at [818, 246] on button "Review" at bounding box center [822, 255] width 43 height 19
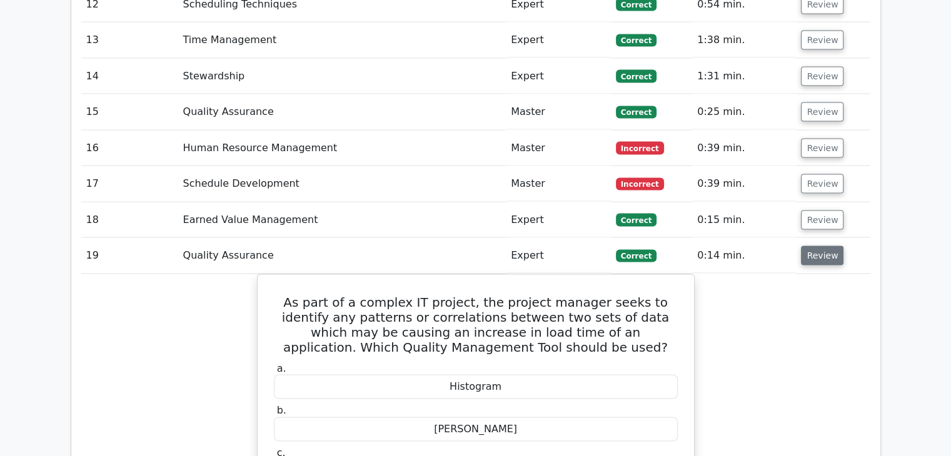
click at [823, 246] on button "Review" at bounding box center [822, 255] width 43 height 19
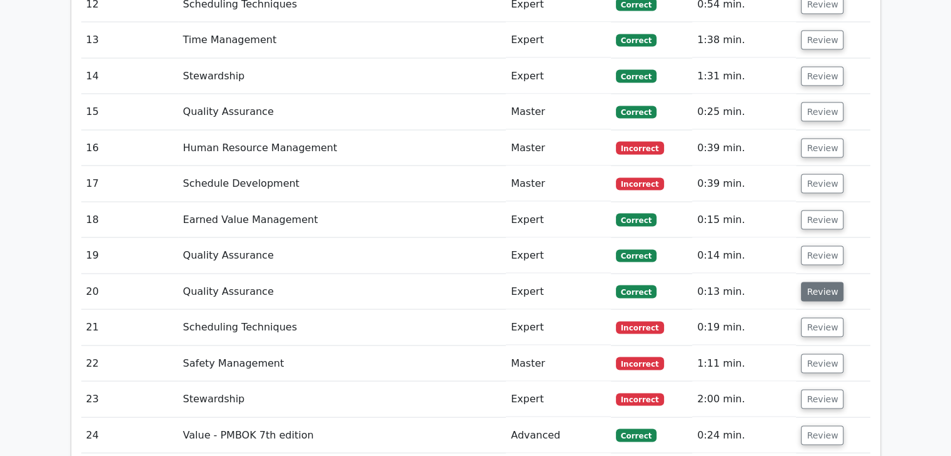
click at [818, 283] on button "Review" at bounding box center [822, 292] width 43 height 19
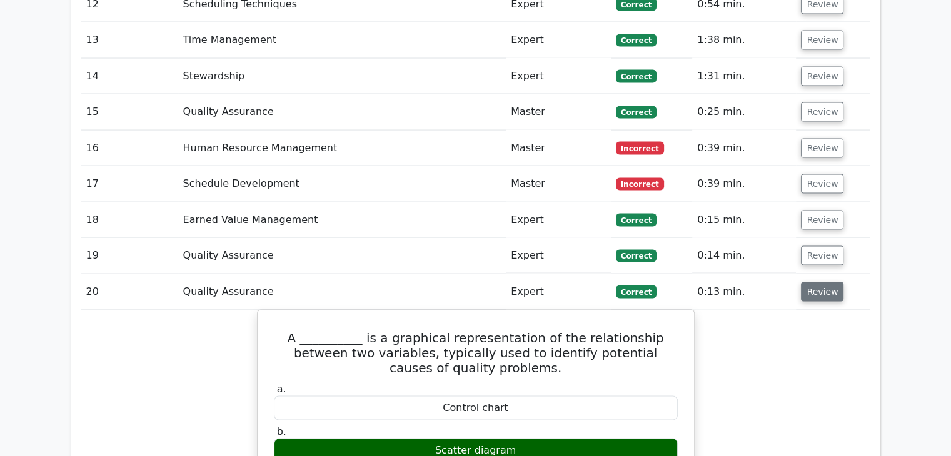
click at [821, 283] on button "Review" at bounding box center [822, 292] width 43 height 19
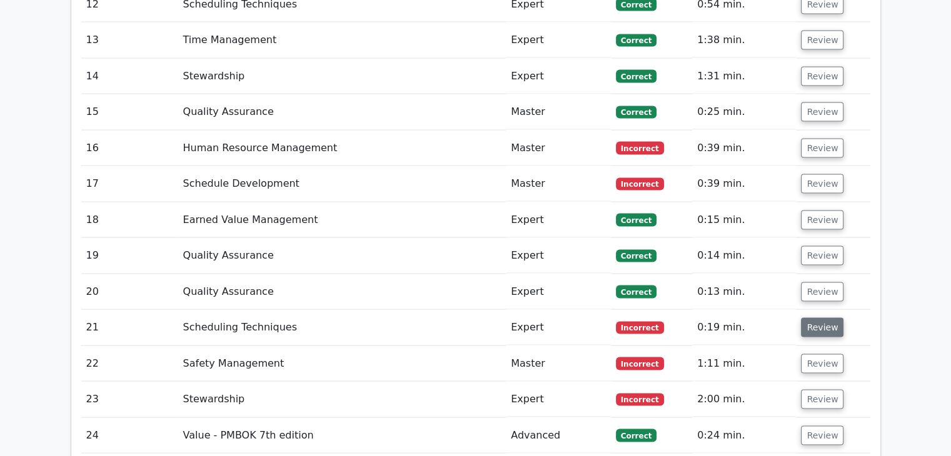
click at [819, 318] on button "Review" at bounding box center [822, 327] width 43 height 19
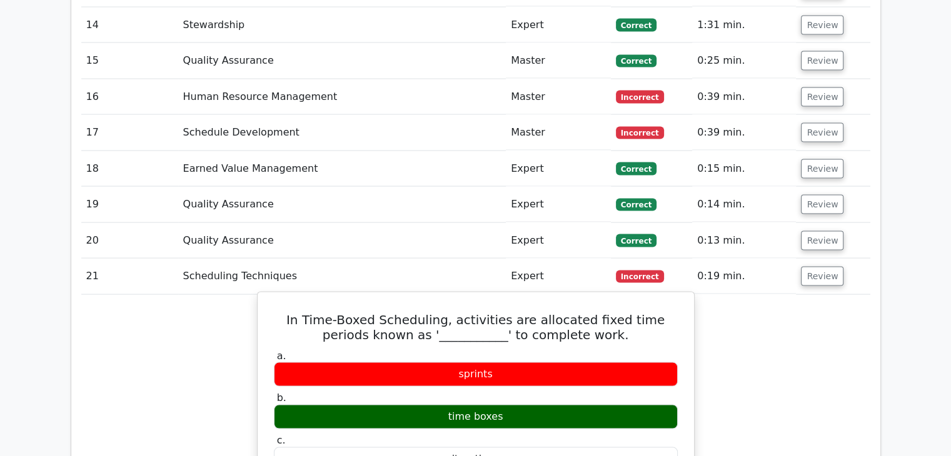
scroll to position [2626, 0]
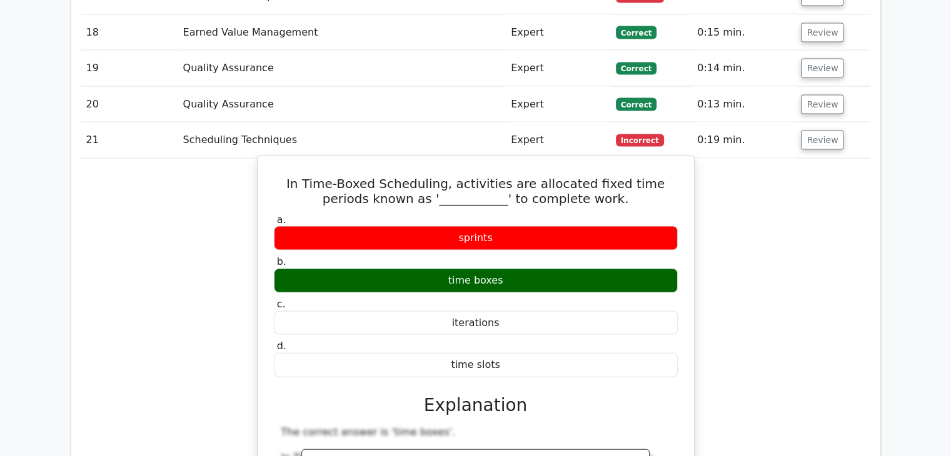
drag, startPoint x: 283, startPoint y: 119, endPoint x: 525, endPoint y: 298, distance: 301.7
click at [525, 298] on div "In Time-Boxed Scheduling, activities are allocated fixed time periods known as …" at bounding box center [476, 459] width 426 height 597
copy div "In Time-Boxed Scheduling, activities are allocated fixed time periods known as …"
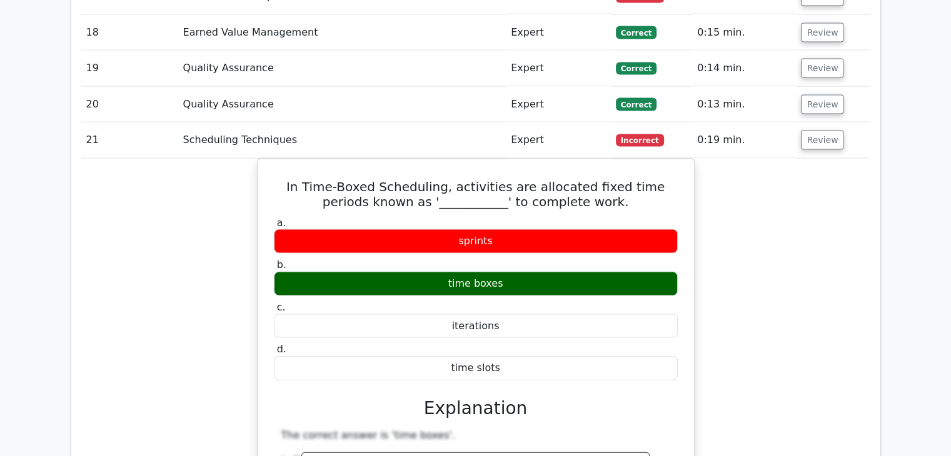
click at [814, 131] on button "Review" at bounding box center [822, 140] width 43 height 19
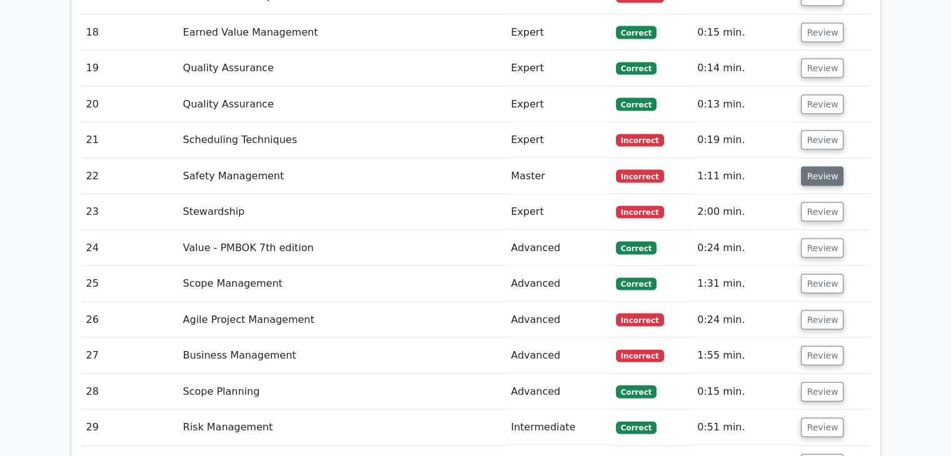
click at [820, 167] on button "Review" at bounding box center [822, 176] width 43 height 19
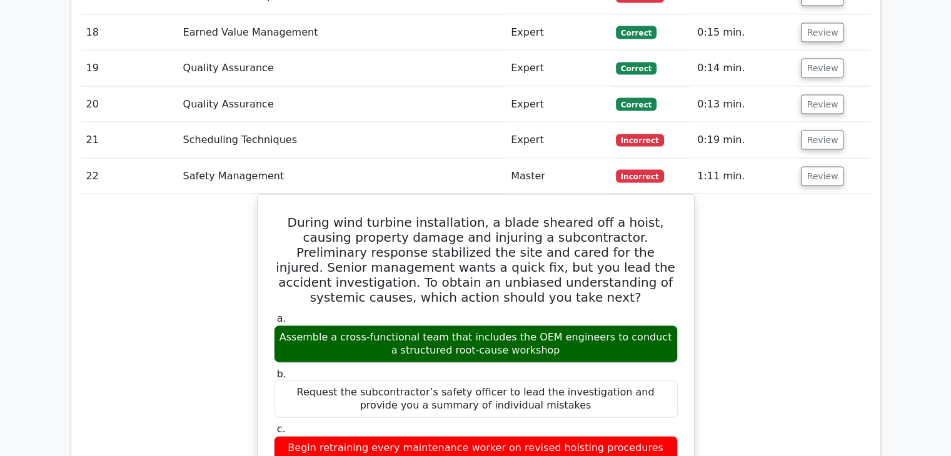
scroll to position [2688, 0]
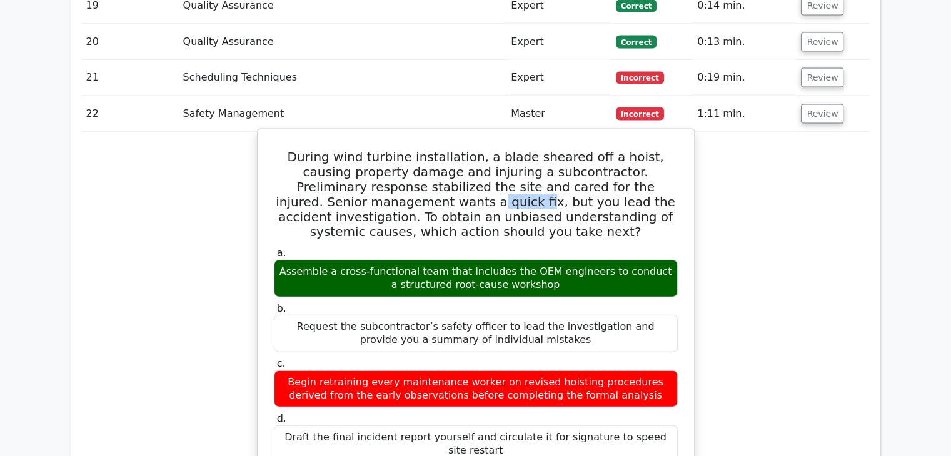
drag, startPoint x: 298, startPoint y: 138, endPoint x: 348, endPoint y: 143, distance: 49.6
click at [348, 149] on h5 "During wind turbine installation, a blade sheared off a hoist, causing property…" at bounding box center [476, 194] width 406 height 90
drag, startPoint x: 350, startPoint y: 206, endPoint x: 512, endPoint y: 208, distance: 161.9
click at [512, 260] on div "Assemble a cross-functional team that includes the OEM engineers to conduct a s…" at bounding box center [476, 279] width 404 height 38
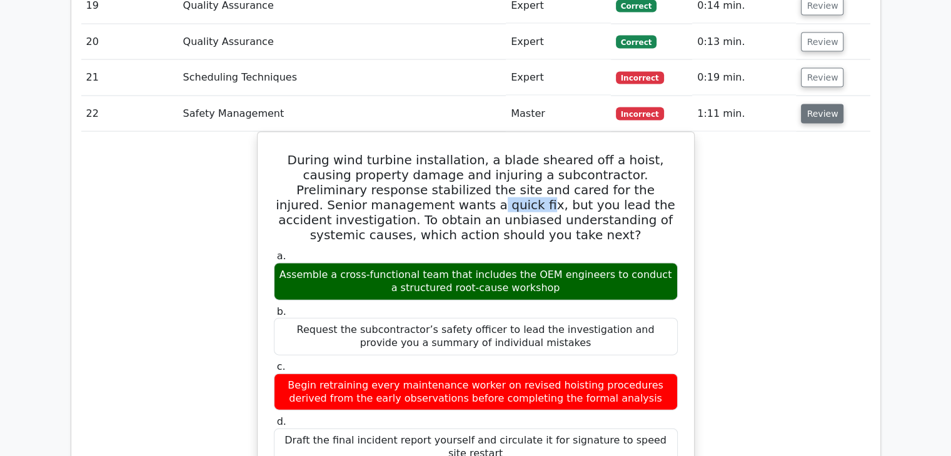
click at [813, 104] on button "Review" at bounding box center [822, 113] width 43 height 19
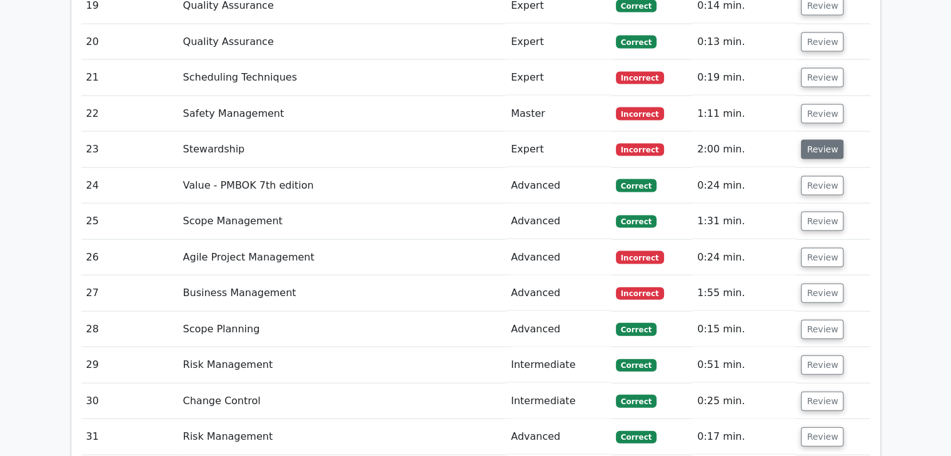
click at [820, 140] on button "Review" at bounding box center [822, 149] width 43 height 19
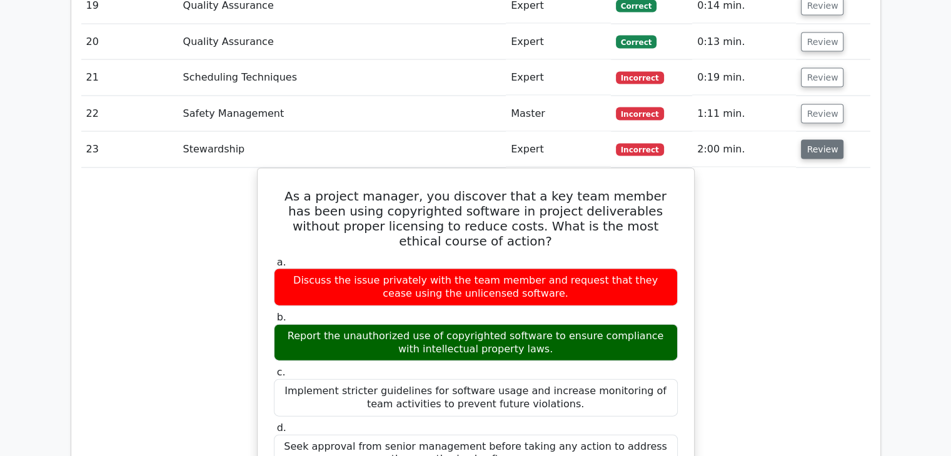
click at [815, 140] on button "Review" at bounding box center [822, 149] width 43 height 19
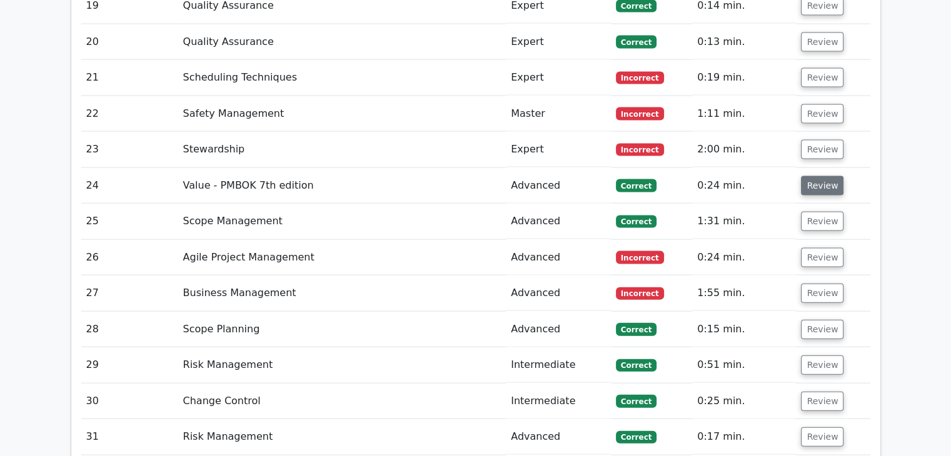
click at [815, 176] on button "Review" at bounding box center [822, 185] width 43 height 19
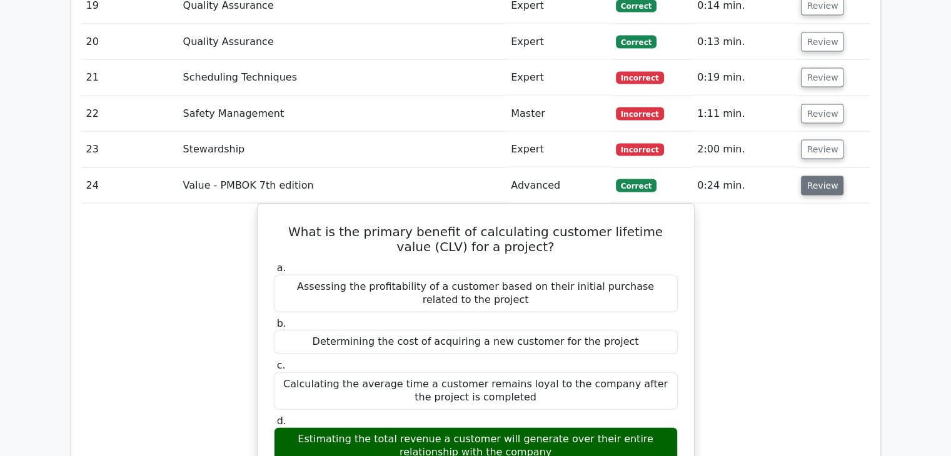
drag, startPoint x: 813, startPoint y: 119, endPoint x: 806, endPoint y: 128, distance: 11.3
click at [813, 176] on button "Review" at bounding box center [822, 185] width 43 height 19
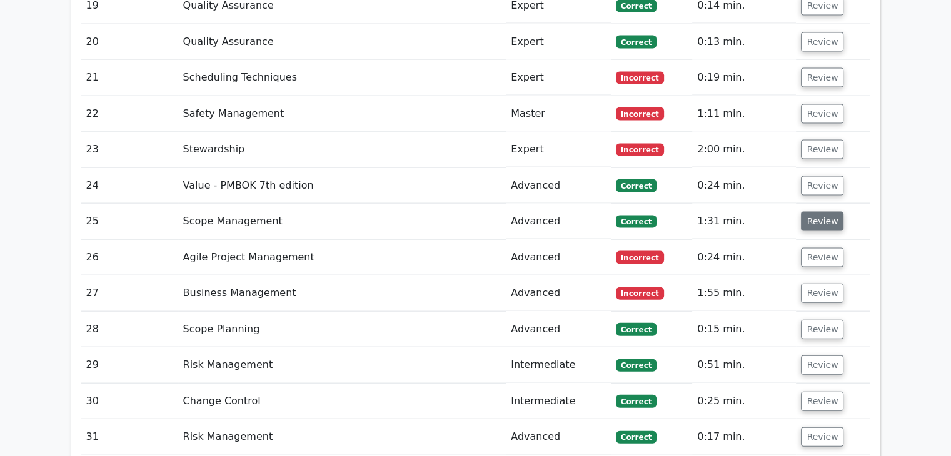
click at [818, 212] on button "Review" at bounding box center [822, 221] width 43 height 19
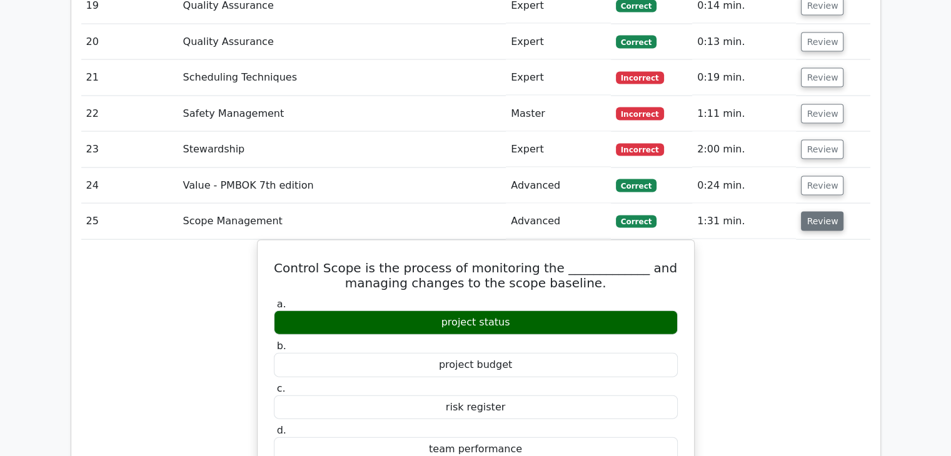
click at [825, 212] on button "Review" at bounding box center [822, 221] width 43 height 19
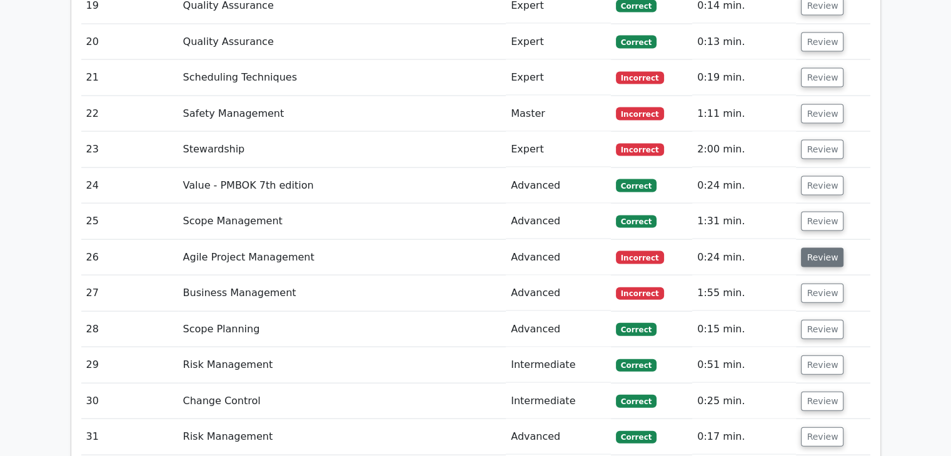
click at [816, 248] on button "Review" at bounding box center [822, 257] width 43 height 19
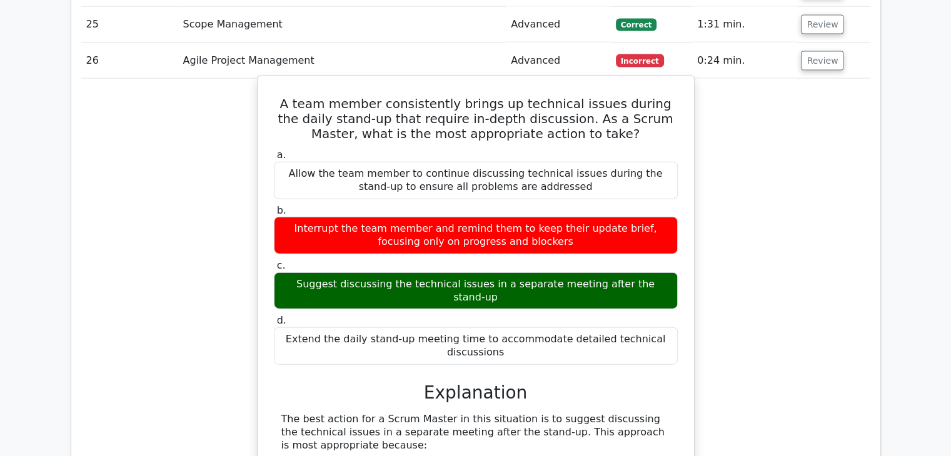
scroll to position [2876, 0]
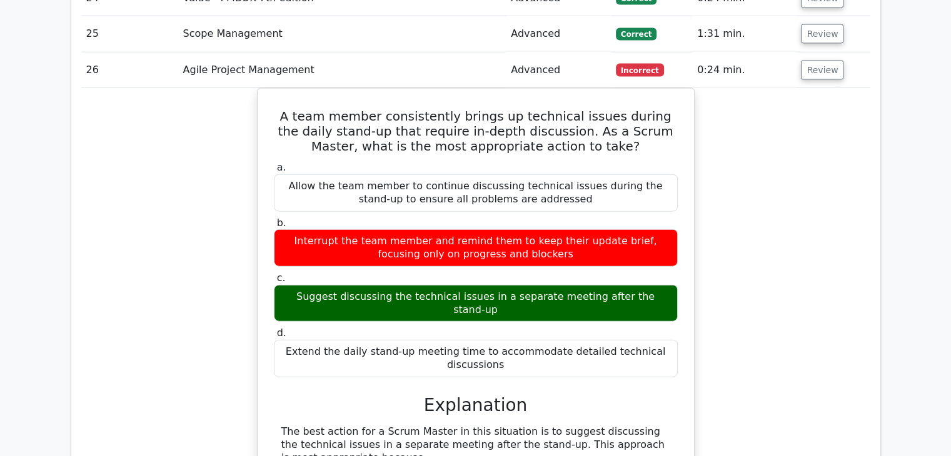
click at [821, 61] on button "Review" at bounding box center [822, 70] width 43 height 19
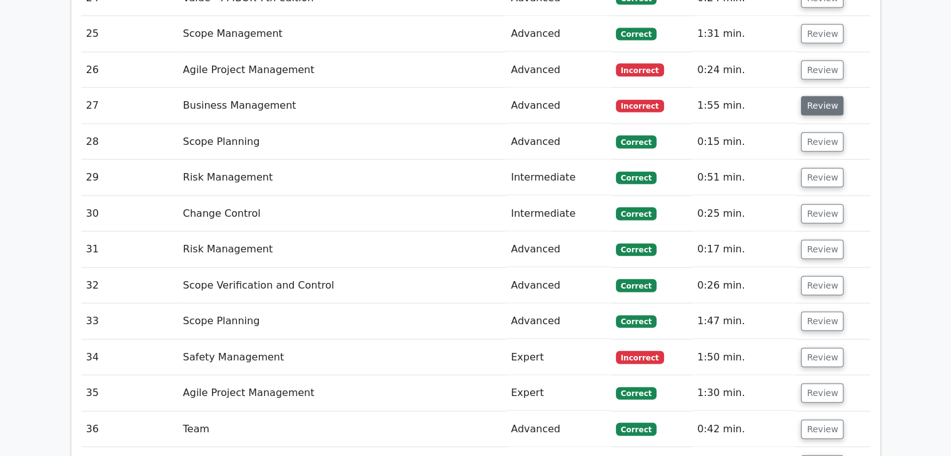
click at [818, 96] on button "Review" at bounding box center [822, 105] width 43 height 19
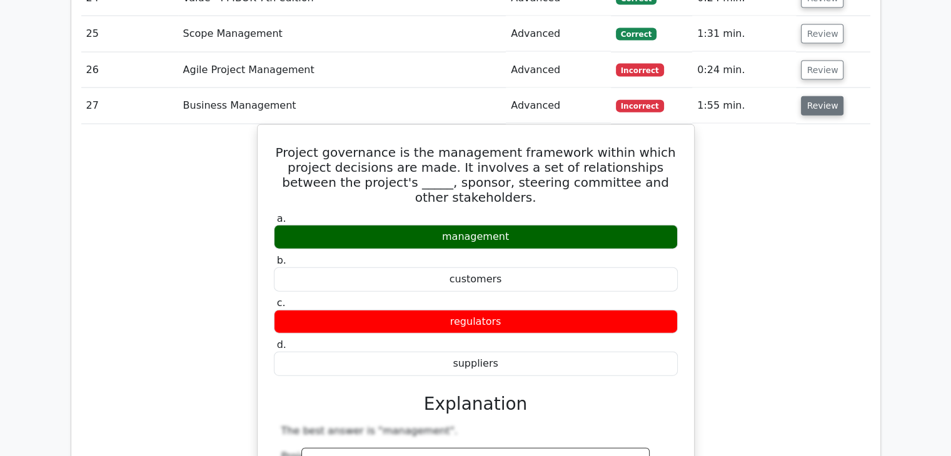
click at [825, 96] on button "Review" at bounding box center [822, 105] width 43 height 19
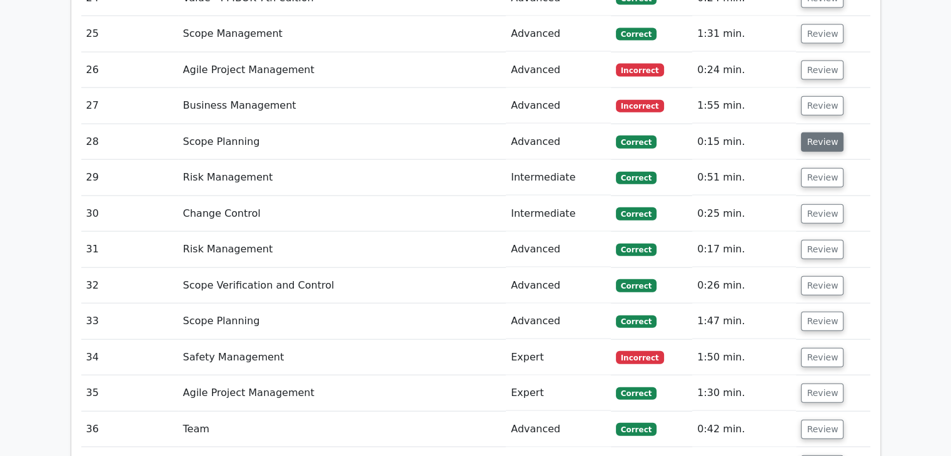
click at [815, 133] on button "Review" at bounding box center [822, 142] width 43 height 19
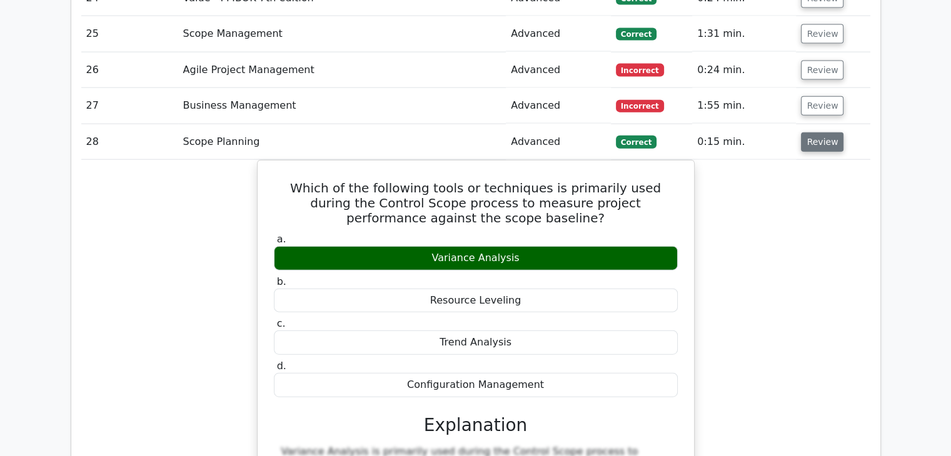
click at [817, 133] on button "Review" at bounding box center [822, 142] width 43 height 19
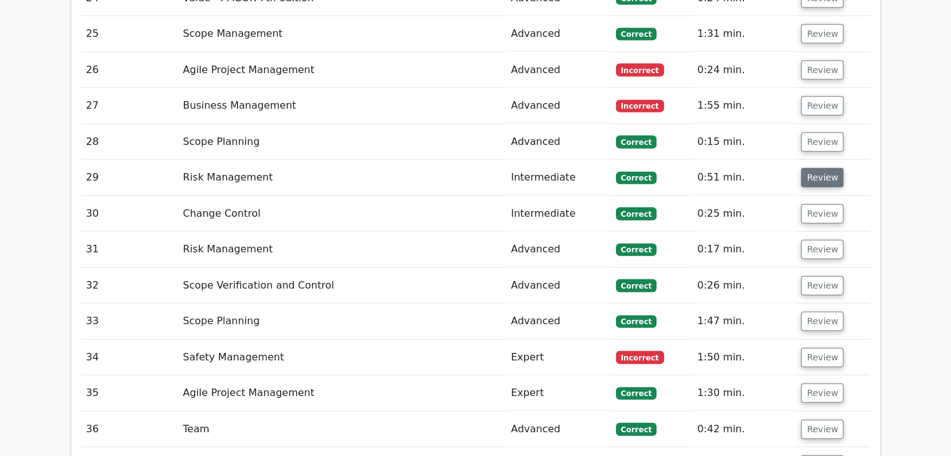
click at [818, 168] on button "Review" at bounding box center [822, 177] width 43 height 19
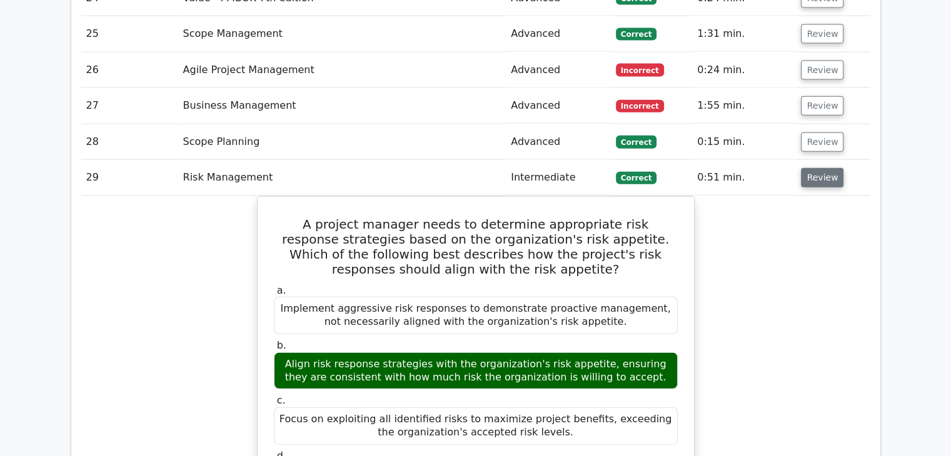
click at [818, 168] on button "Review" at bounding box center [822, 177] width 43 height 19
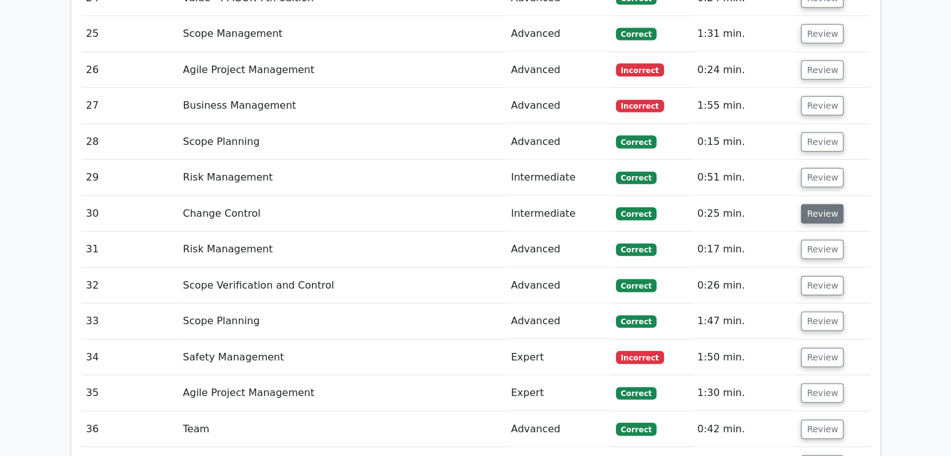
click at [818, 204] on button "Review" at bounding box center [822, 213] width 43 height 19
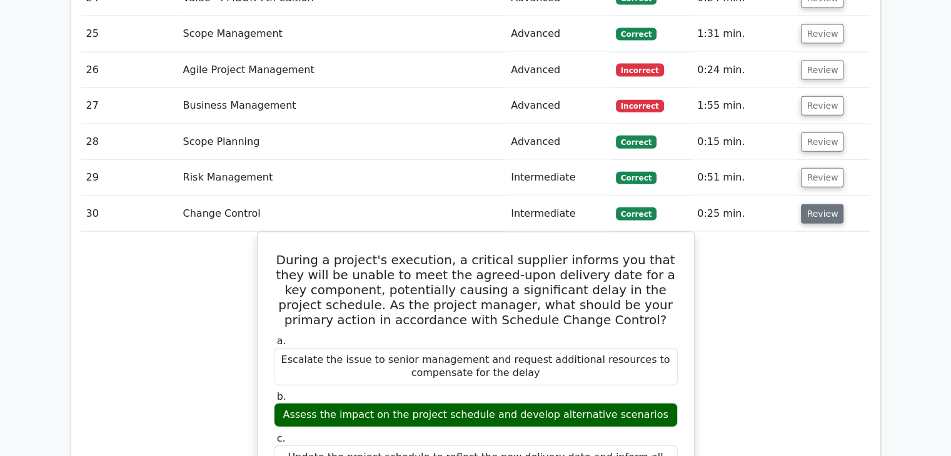
click at [816, 204] on button "Review" at bounding box center [822, 213] width 43 height 19
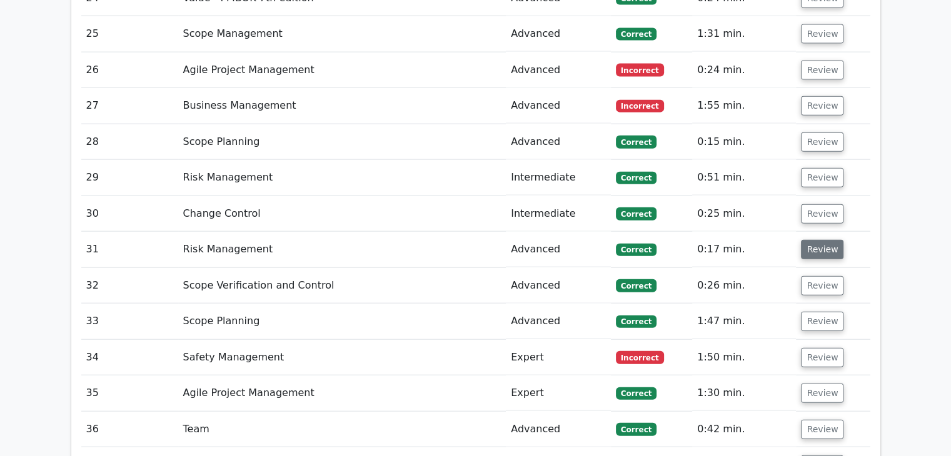
click at [823, 240] on button "Review" at bounding box center [822, 249] width 43 height 19
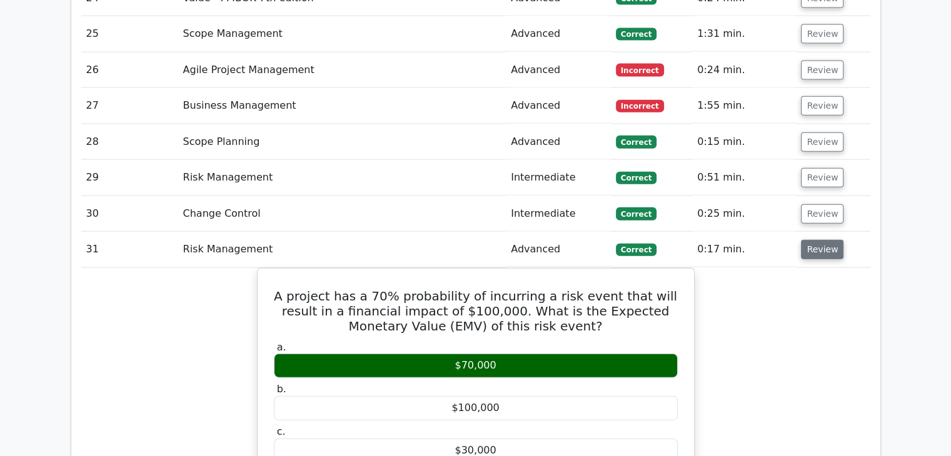
click at [825, 240] on button "Review" at bounding box center [822, 249] width 43 height 19
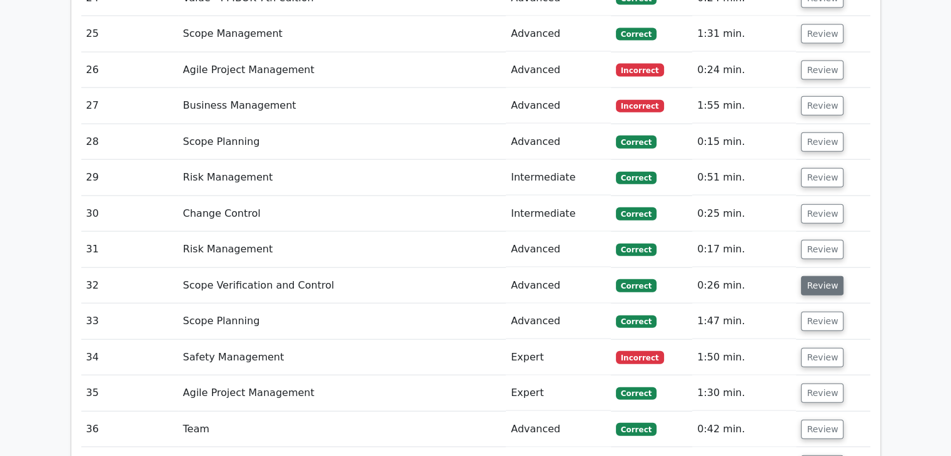
click at [819, 276] on button "Review" at bounding box center [822, 285] width 43 height 19
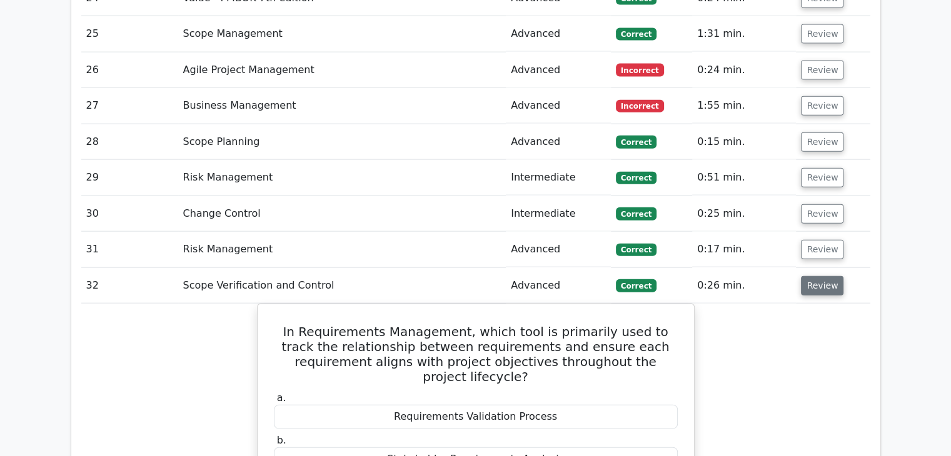
click at [820, 276] on button "Review" at bounding box center [822, 285] width 43 height 19
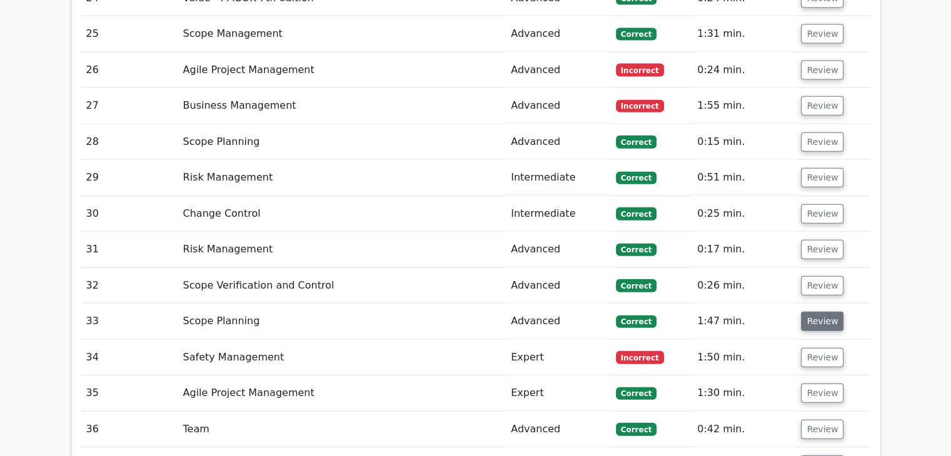
click at [815, 312] on button "Review" at bounding box center [822, 321] width 43 height 19
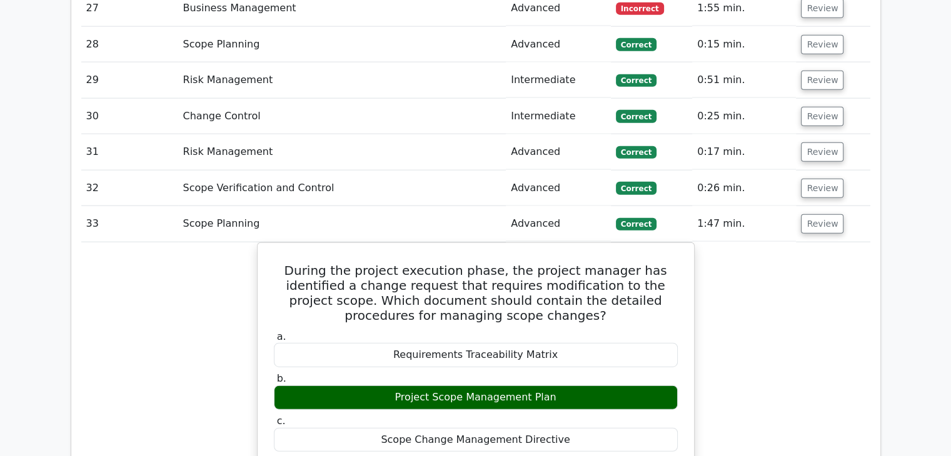
scroll to position [3001, 0]
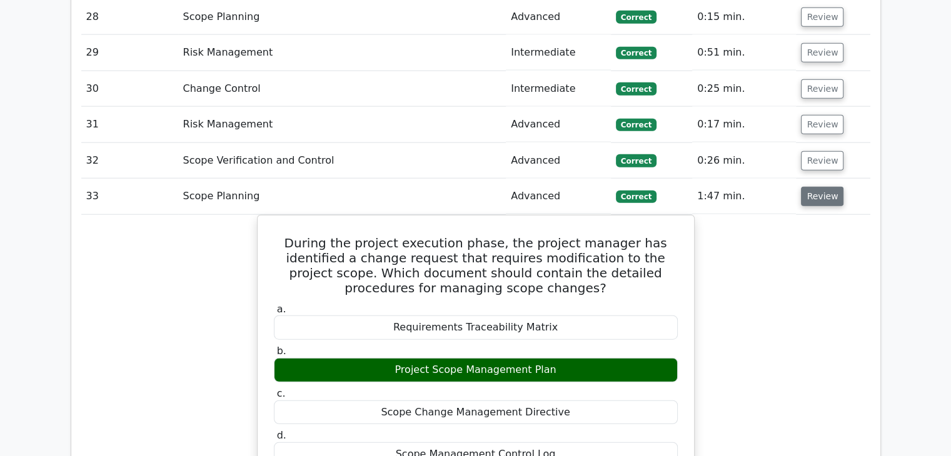
click at [819, 187] on button "Review" at bounding box center [822, 196] width 43 height 19
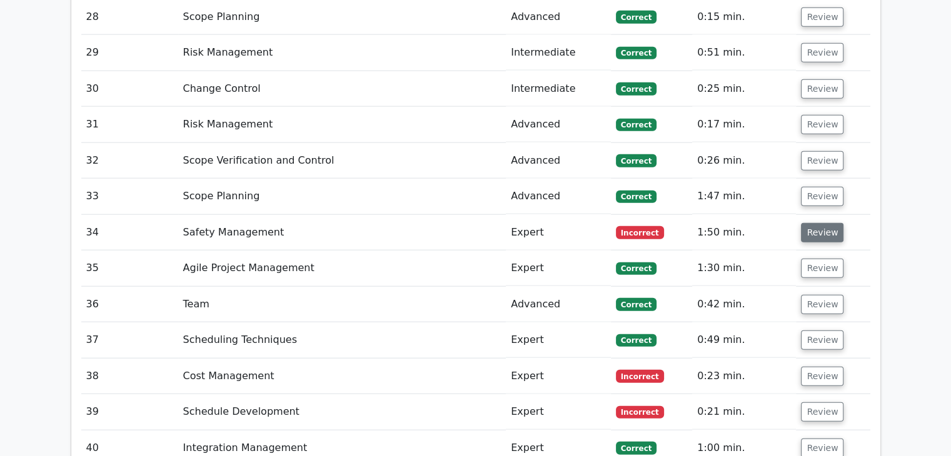
click at [823, 223] on button "Review" at bounding box center [822, 232] width 43 height 19
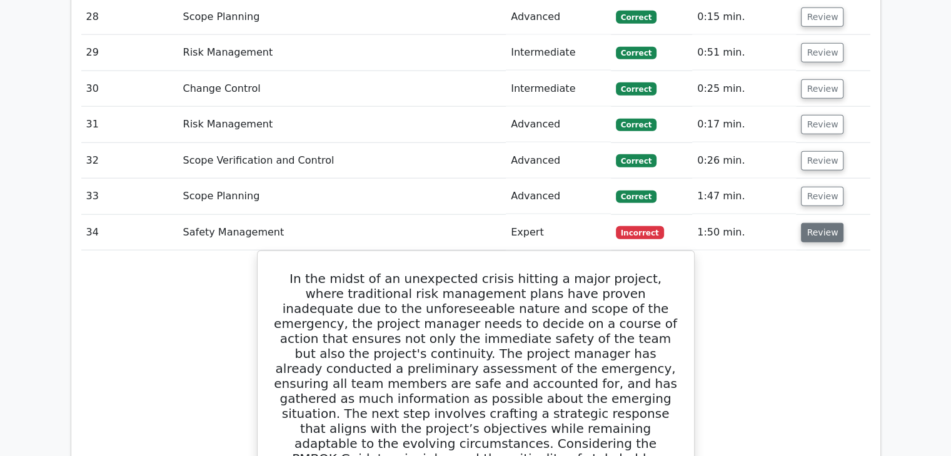
click at [820, 223] on button "Review" at bounding box center [822, 232] width 43 height 19
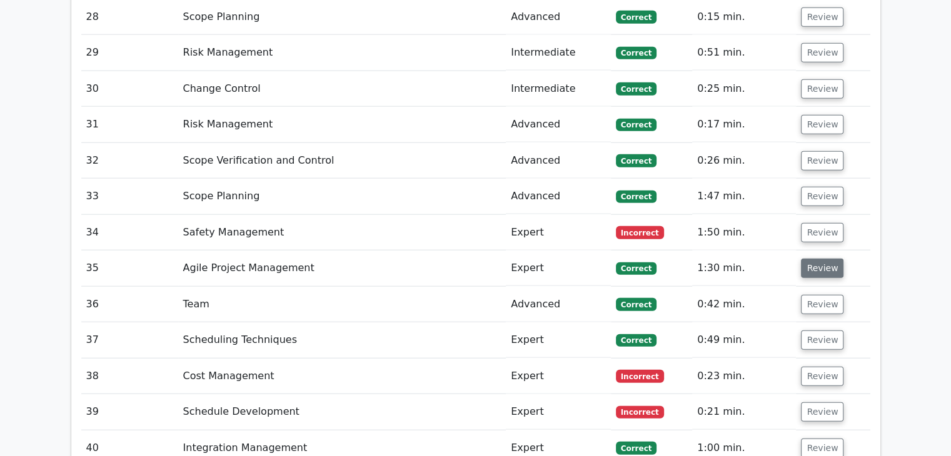
click at [821, 259] on button "Review" at bounding box center [822, 268] width 43 height 19
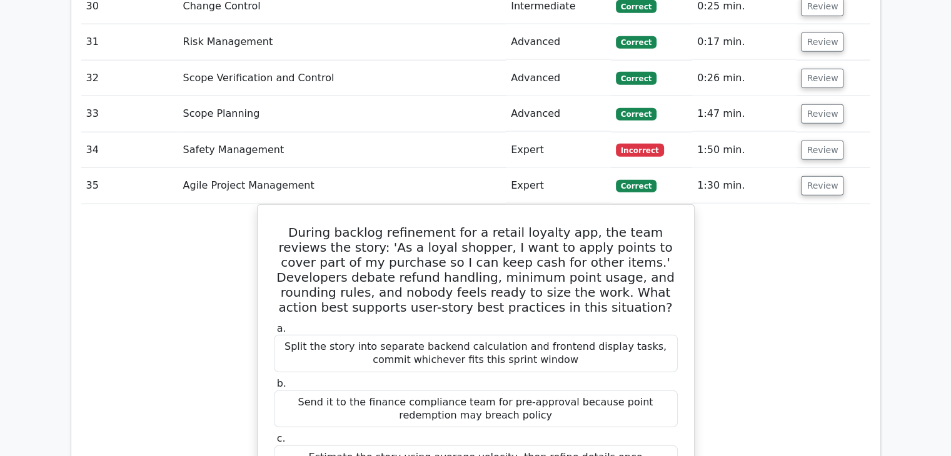
scroll to position [3126, 0]
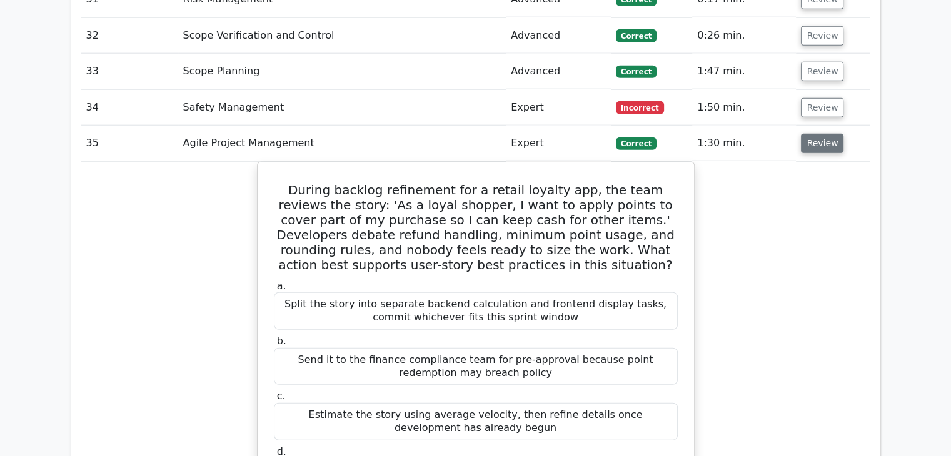
click at [826, 134] on button "Review" at bounding box center [822, 143] width 43 height 19
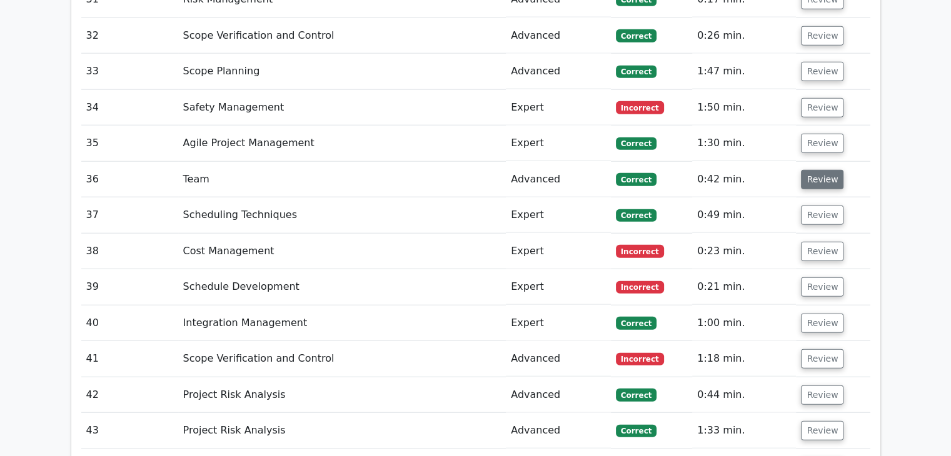
click at [823, 170] on button "Review" at bounding box center [822, 179] width 43 height 19
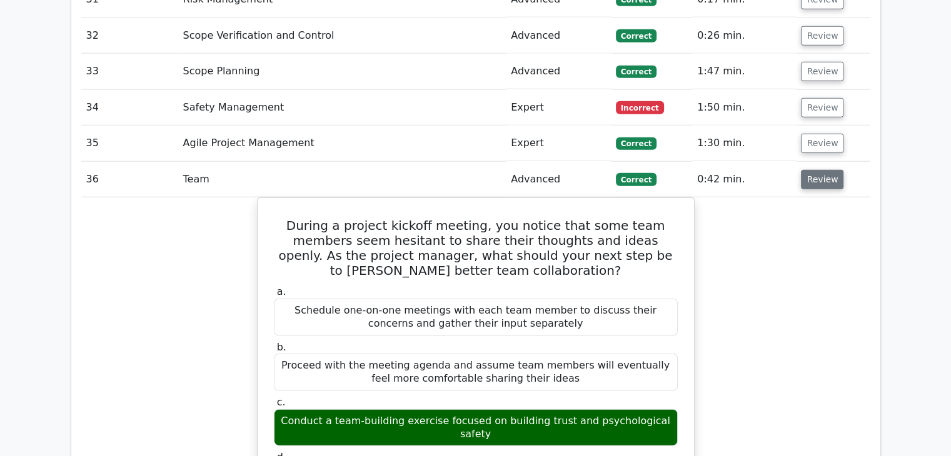
click at [818, 170] on button "Review" at bounding box center [822, 179] width 43 height 19
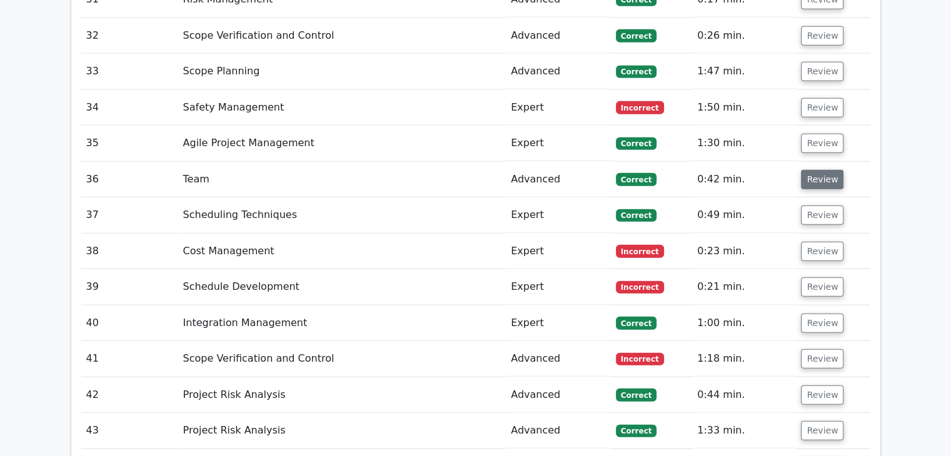
click at [815, 170] on button "Review" at bounding box center [822, 179] width 43 height 19
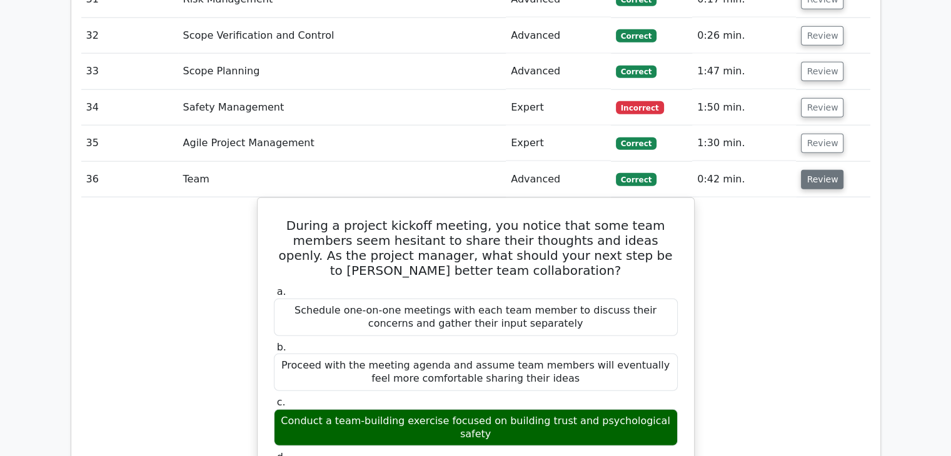
click at [815, 170] on button "Review" at bounding box center [822, 179] width 43 height 19
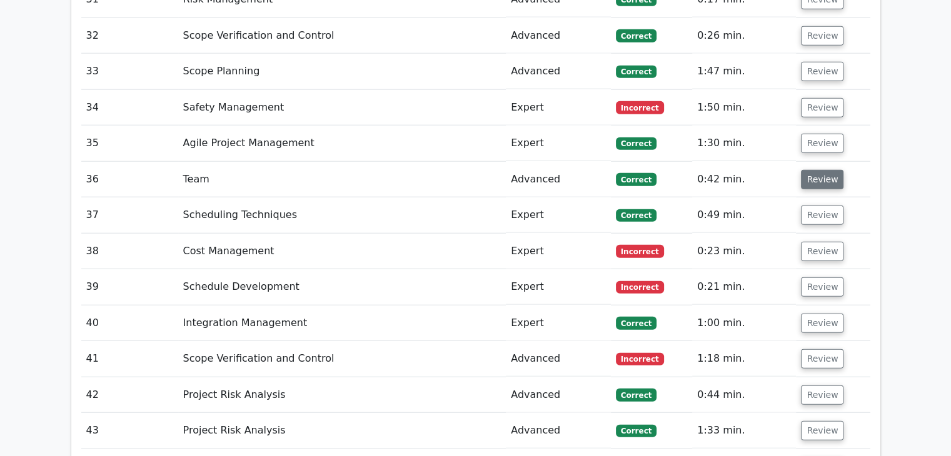
click at [815, 170] on button "Review" at bounding box center [822, 179] width 43 height 19
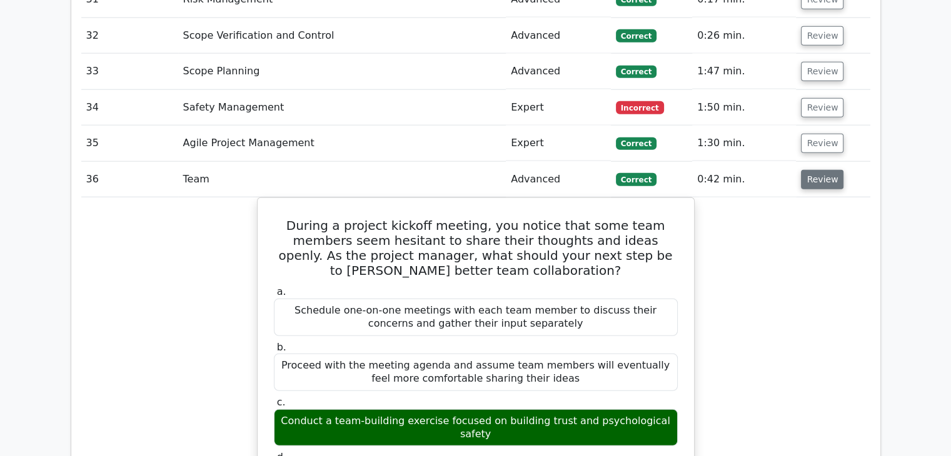
click at [817, 170] on button "Review" at bounding box center [822, 179] width 43 height 19
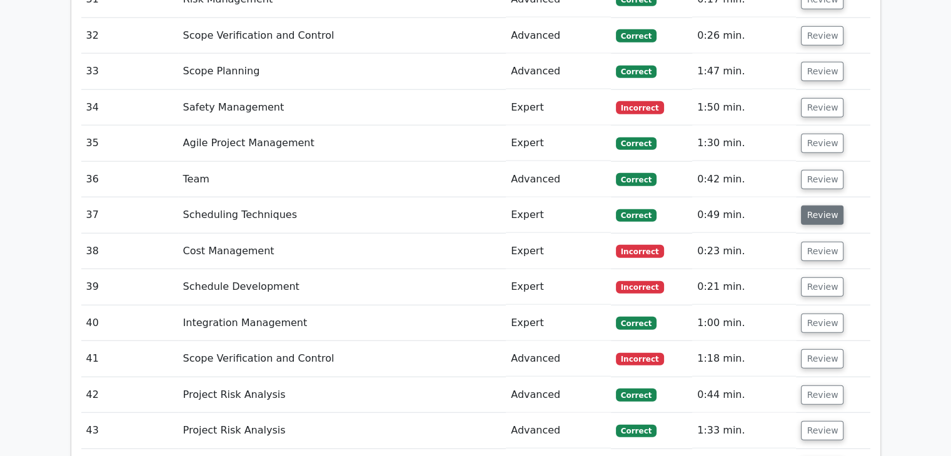
click at [815, 206] on button "Review" at bounding box center [822, 215] width 43 height 19
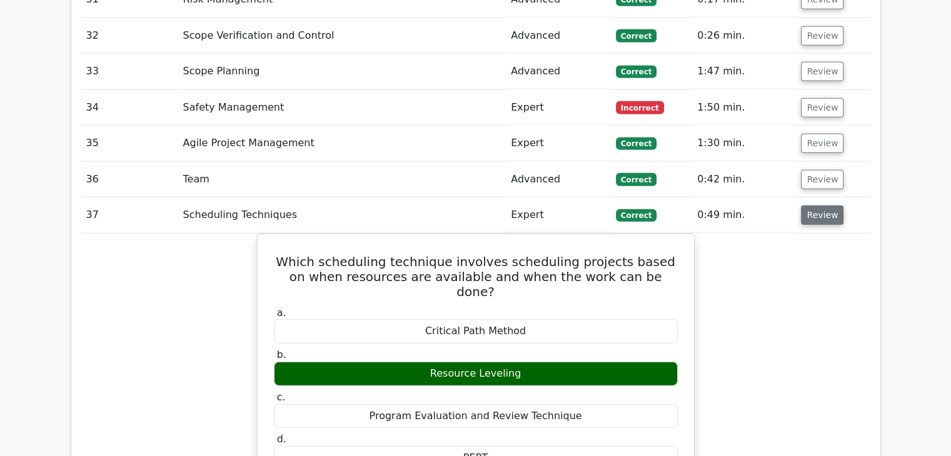
click at [824, 206] on button "Review" at bounding box center [822, 215] width 43 height 19
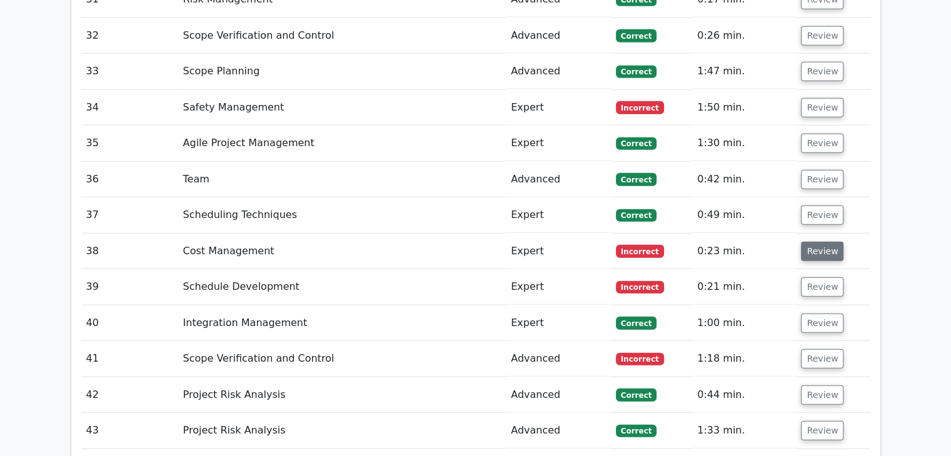
click at [818, 242] on button "Review" at bounding box center [822, 251] width 43 height 19
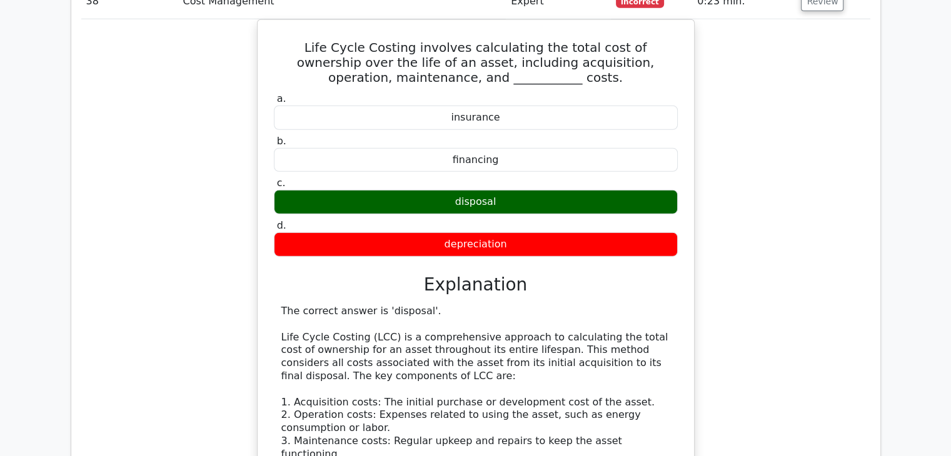
scroll to position [3251, 0]
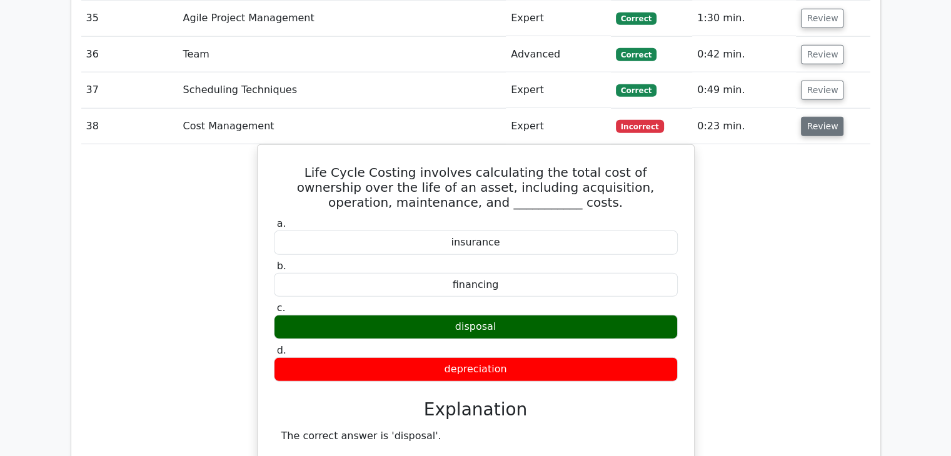
click at [820, 117] on button "Review" at bounding box center [822, 126] width 43 height 19
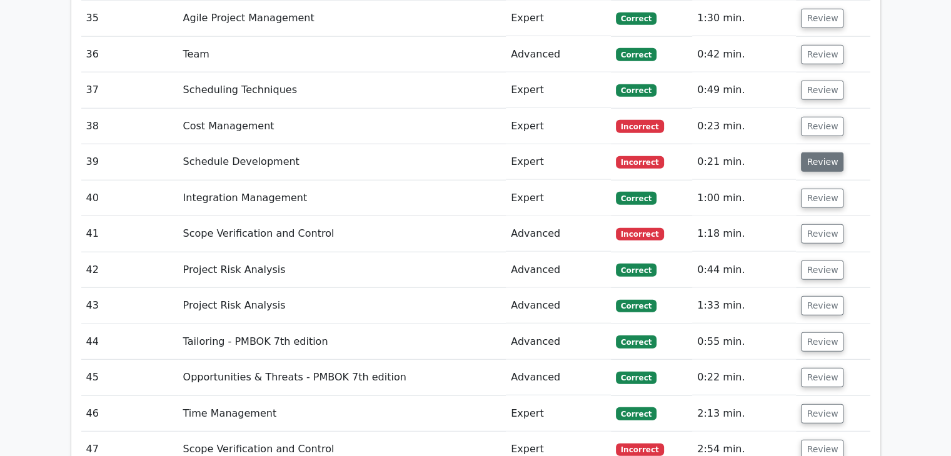
click at [819, 153] on button "Review" at bounding box center [822, 162] width 43 height 19
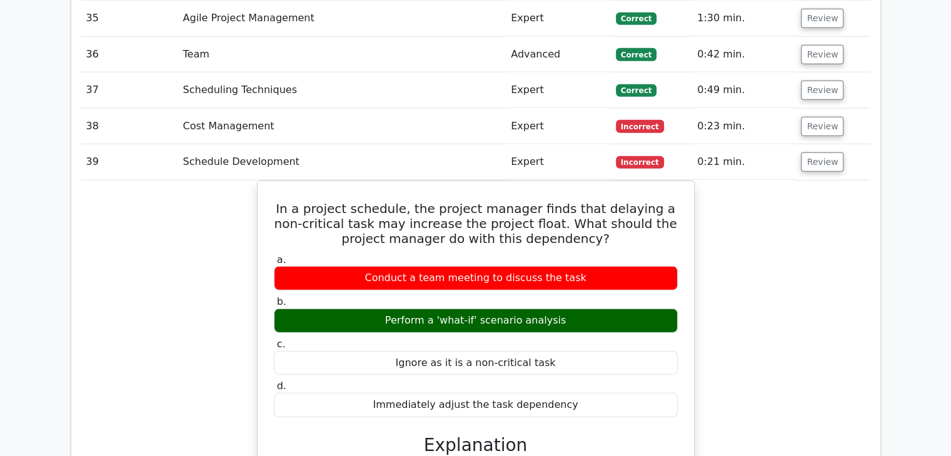
click at [789, 248] on div "In a project schedule, the project manager finds that delaying a non-critical t…" at bounding box center [475, 441] width 789 height 521
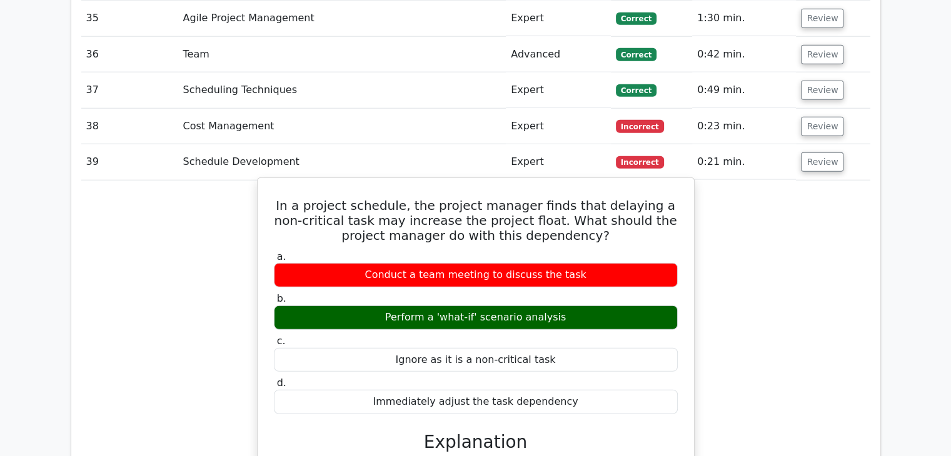
drag, startPoint x: 283, startPoint y: 139, endPoint x: 573, endPoint y: 328, distance: 346.4
click at [573, 328] on div "In a project schedule, the project manager finds that delaying a non-critical t…" at bounding box center [476, 430] width 426 height 495
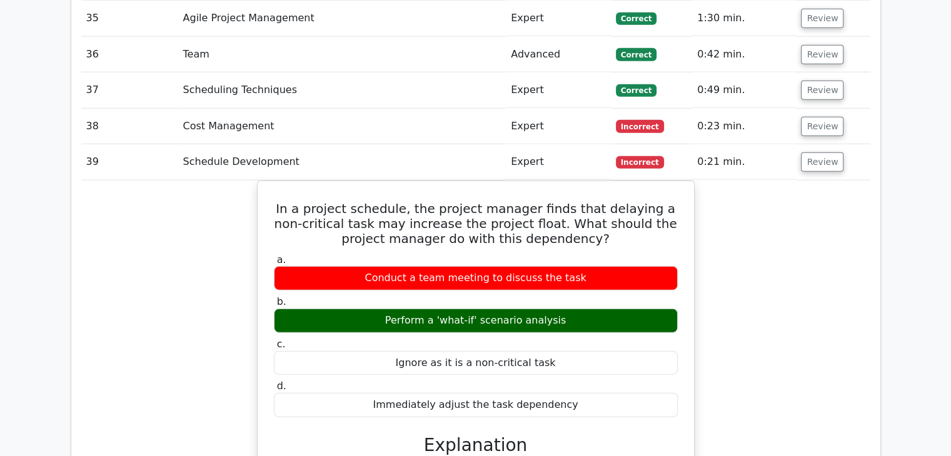
copy div "In a project schedule, the project manager finds that delaying a non-critical t…"
